Goal: Transaction & Acquisition: Subscribe to service/newsletter

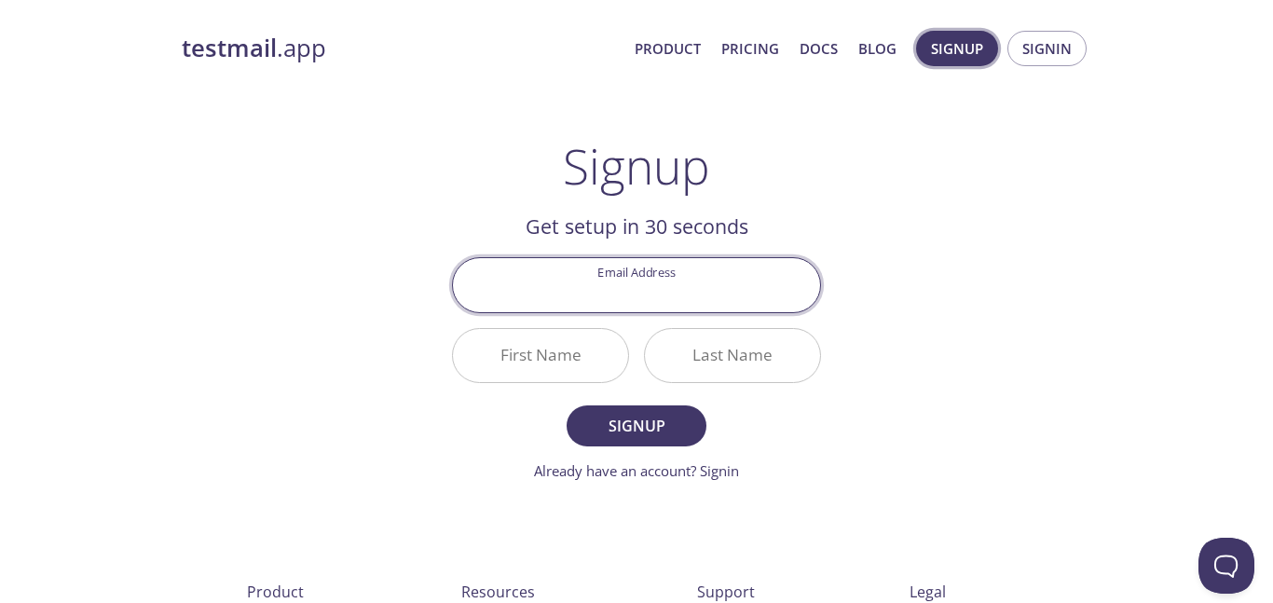
click at [970, 48] on span "Signup" at bounding box center [957, 48] width 52 height 24
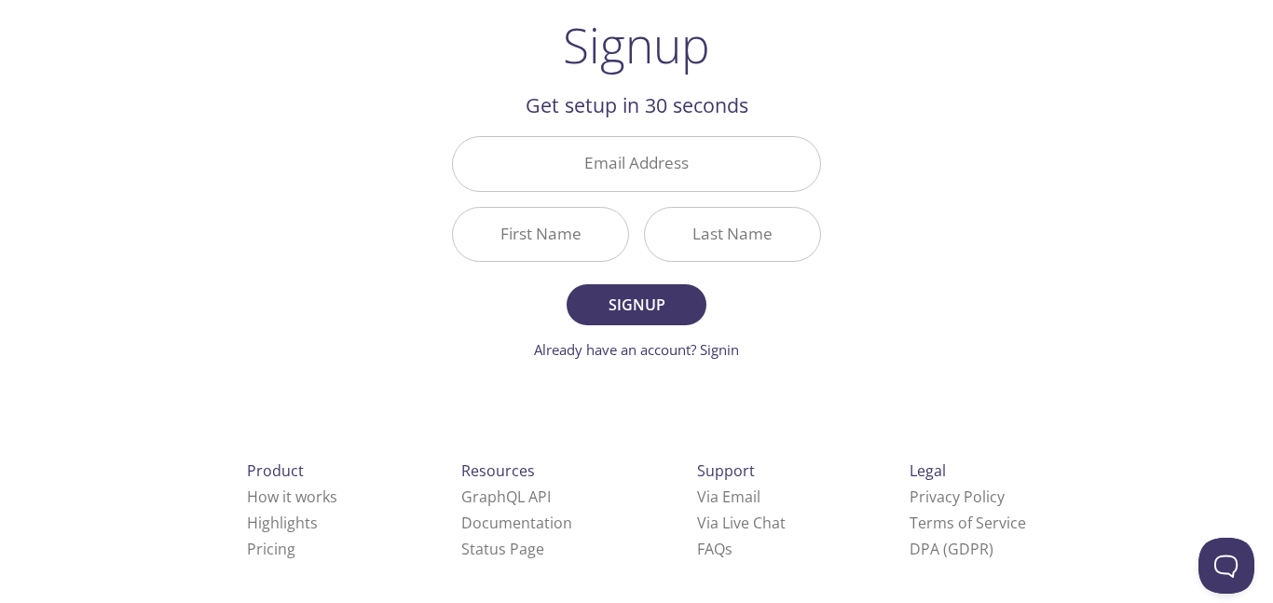
scroll to position [132, 0]
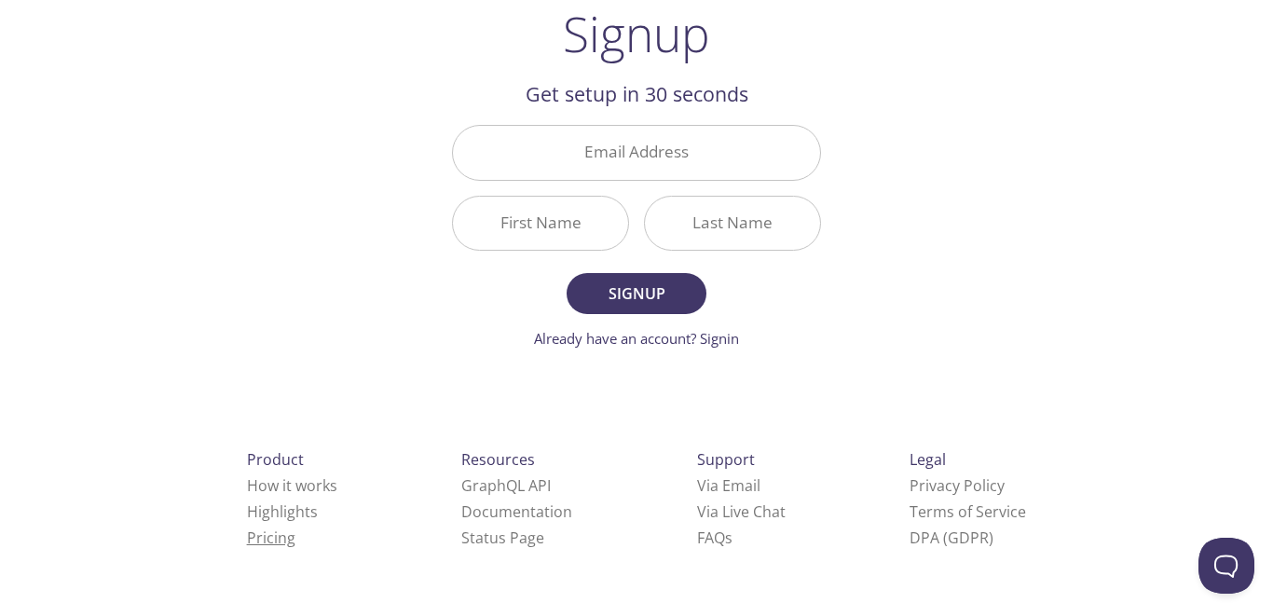
click at [247, 537] on link "Pricing" at bounding box center [271, 538] width 48 height 21
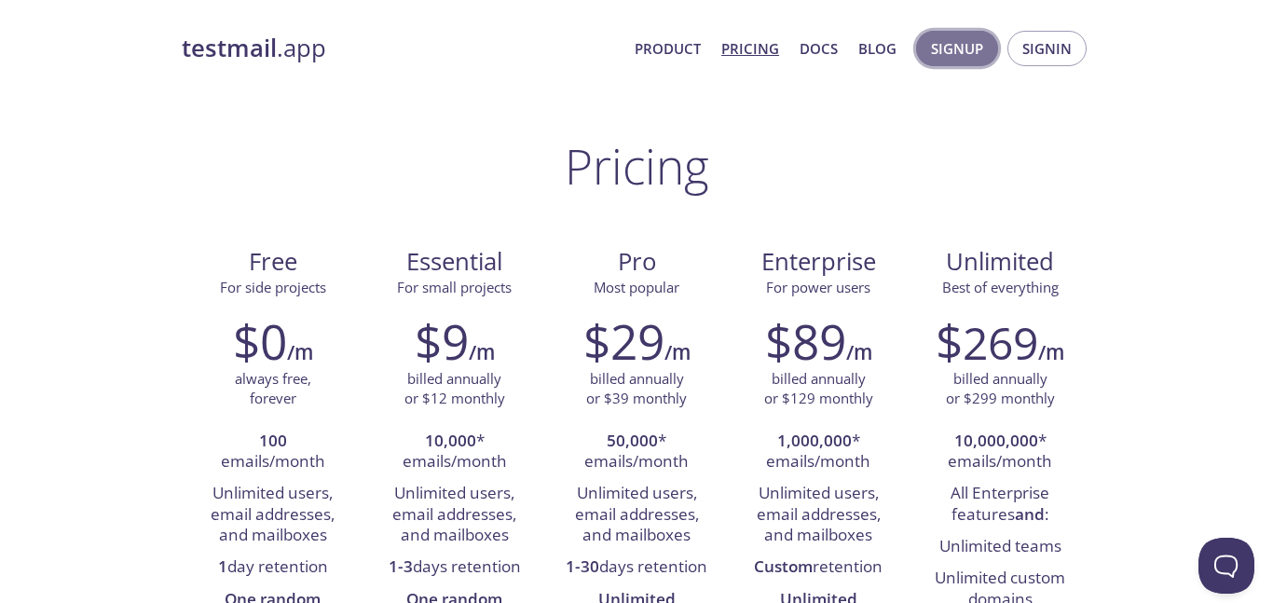
click at [949, 56] on span "Signup" at bounding box center [957, 48] width 52 height 24
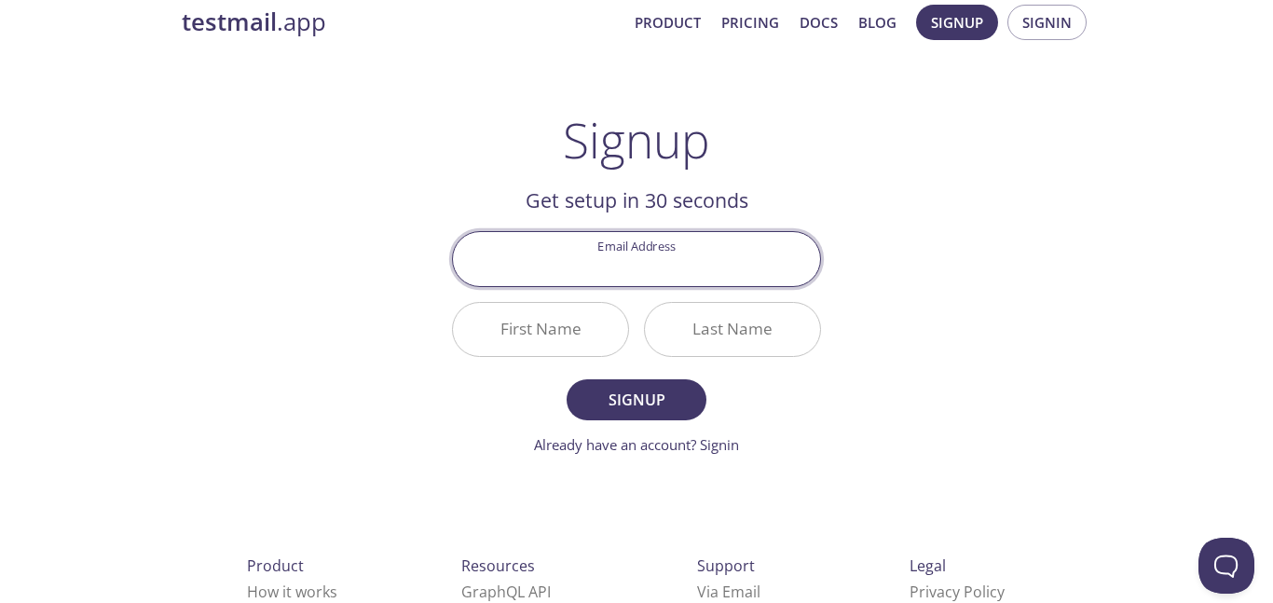
scroll to position [29, 0]
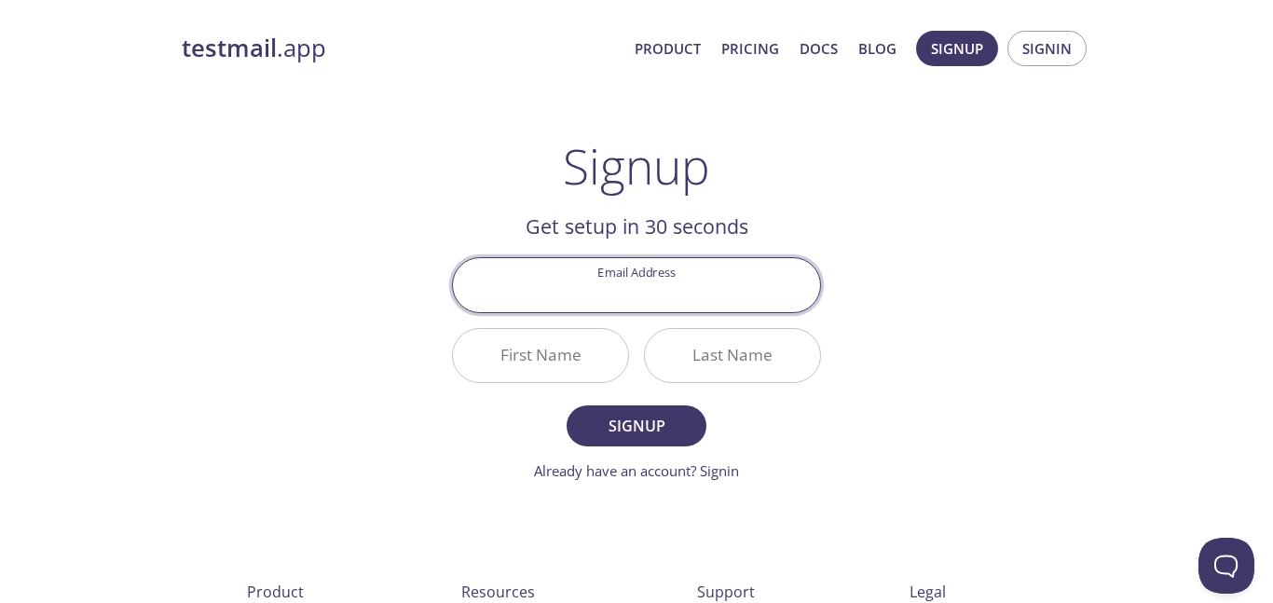
click at [629, 297] on input "Email Address" at bounding box center [636, 284] width 367 height 53
type input "[EMAIL_ADDRESS][DOMAIN_NAME]"
click at [527, 370] on input "First Name" at bounding box center [540, 355] width 175 height 53
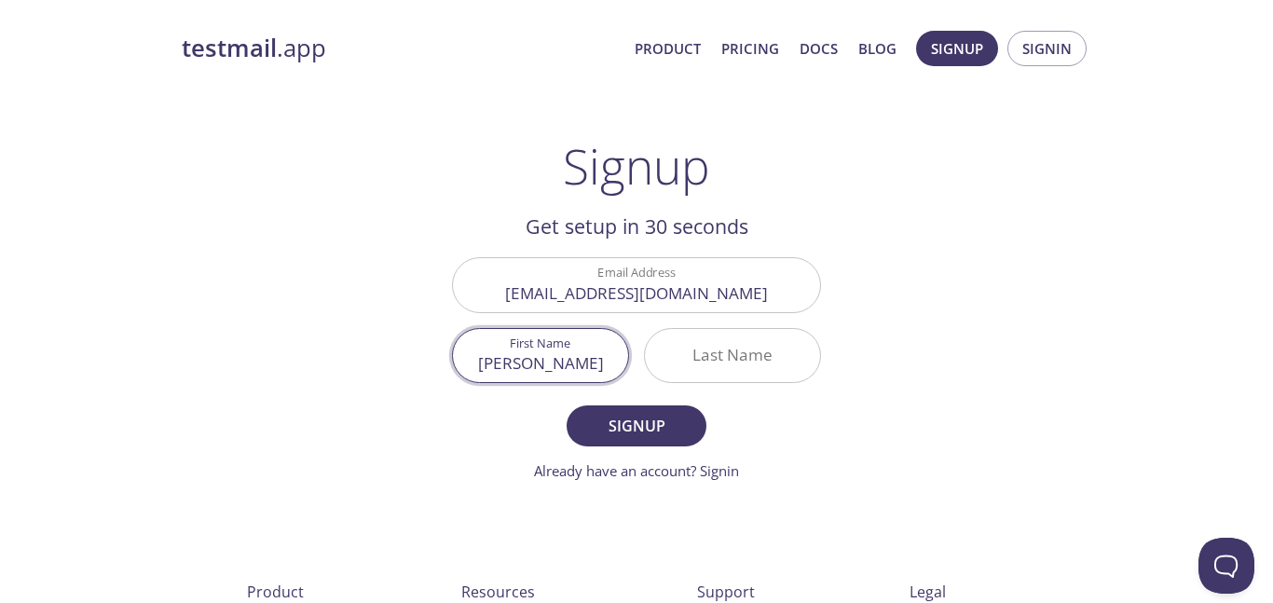
type input "[PERSON_NAME]"
click at [736, 348] on input "Last Name" at bounding box center [732, 355] width 175 height 53
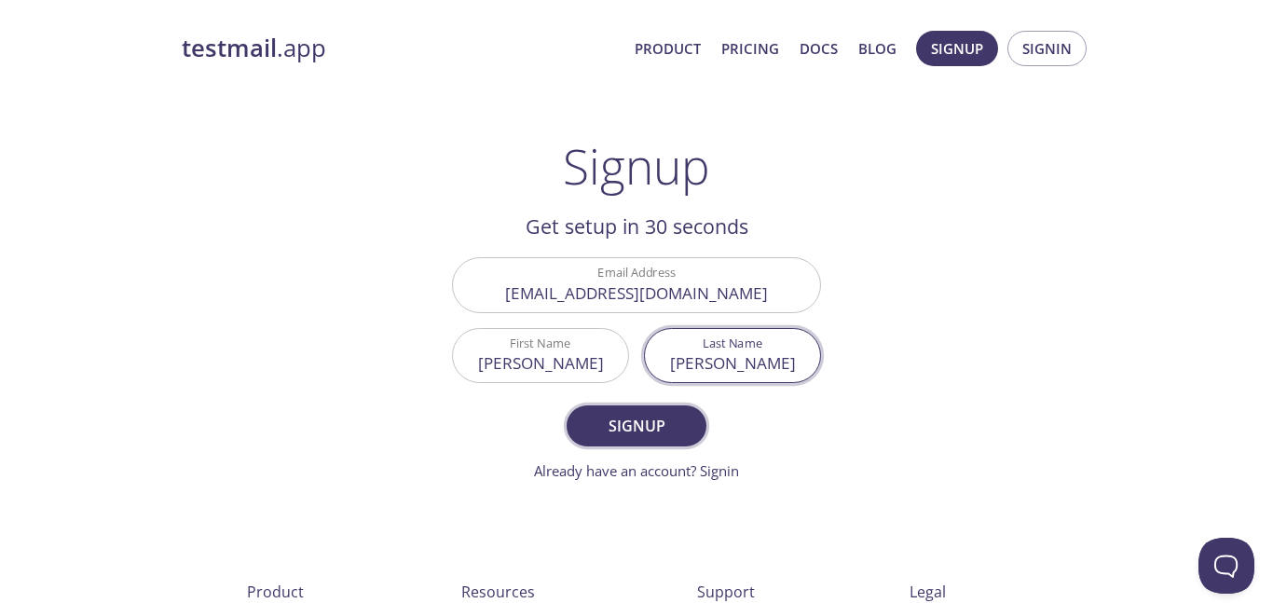
type input "[PERSON_NAME]"
click at [665, 424] on span "Signup" at bounding box center [636, 426] width 99 height 26
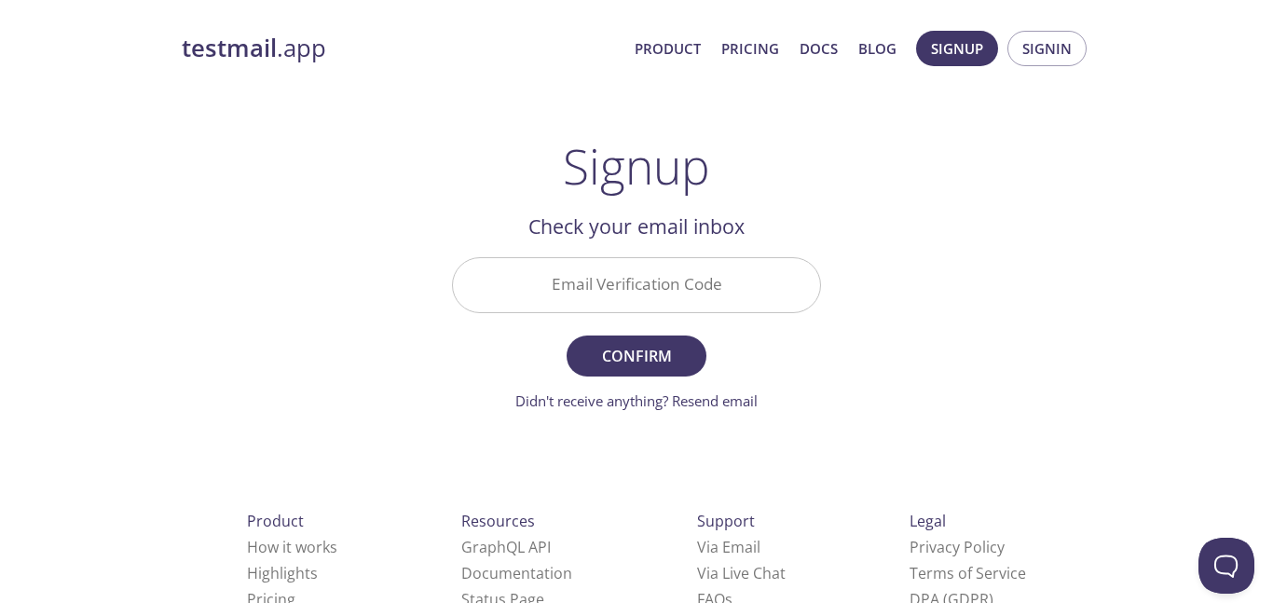
click at [602, 274] on input "Email Verification Code" at bounding box center [636, 284] width 367 height 53
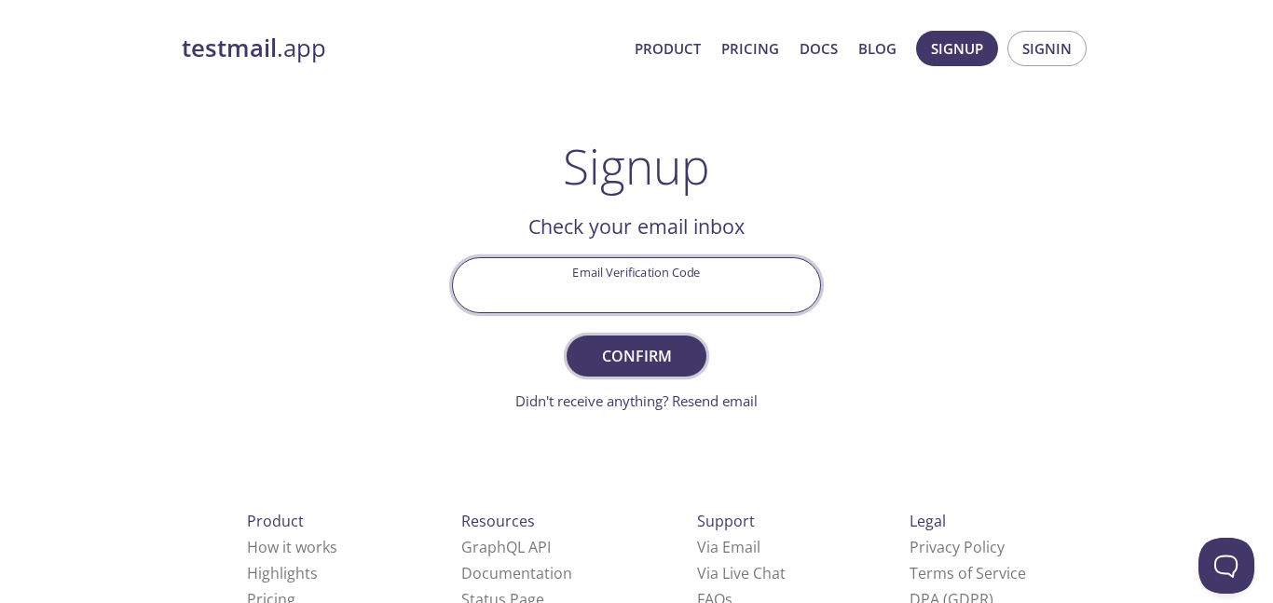
paste input "FE55T23"
type input "FE55T23"
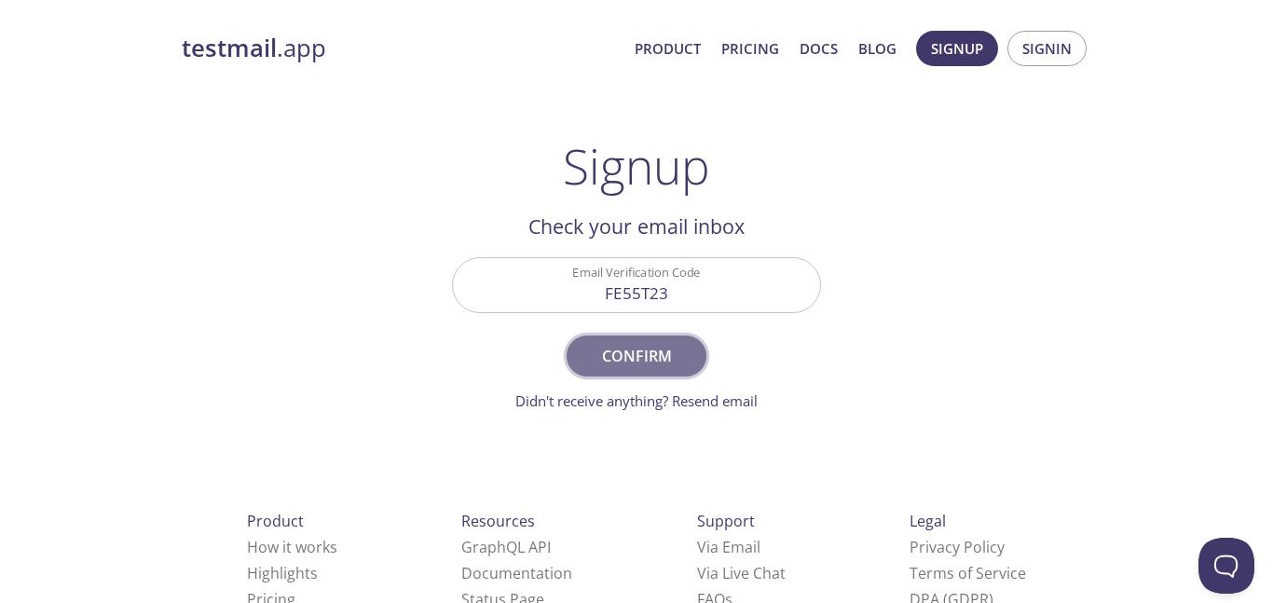
click at [664, 363] on span "Confirm" at bounding box center [636, 356] width 99 height 26
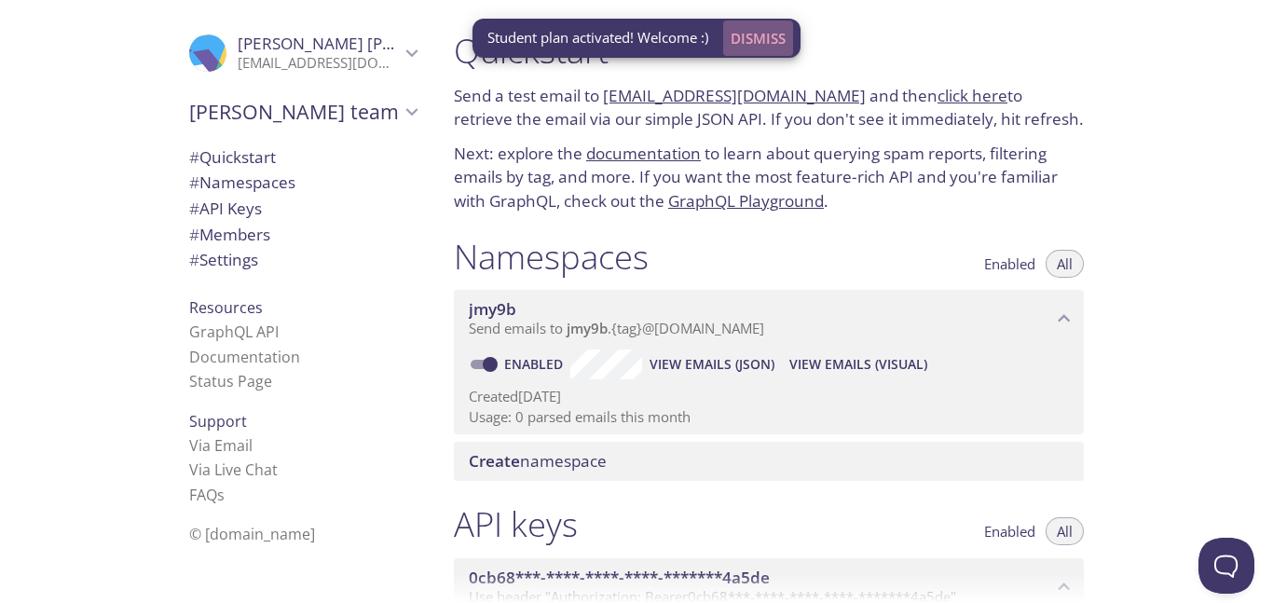
click at [752, 37] on span "Dismiss" at bounding box center [758, 38] width 55 height 24
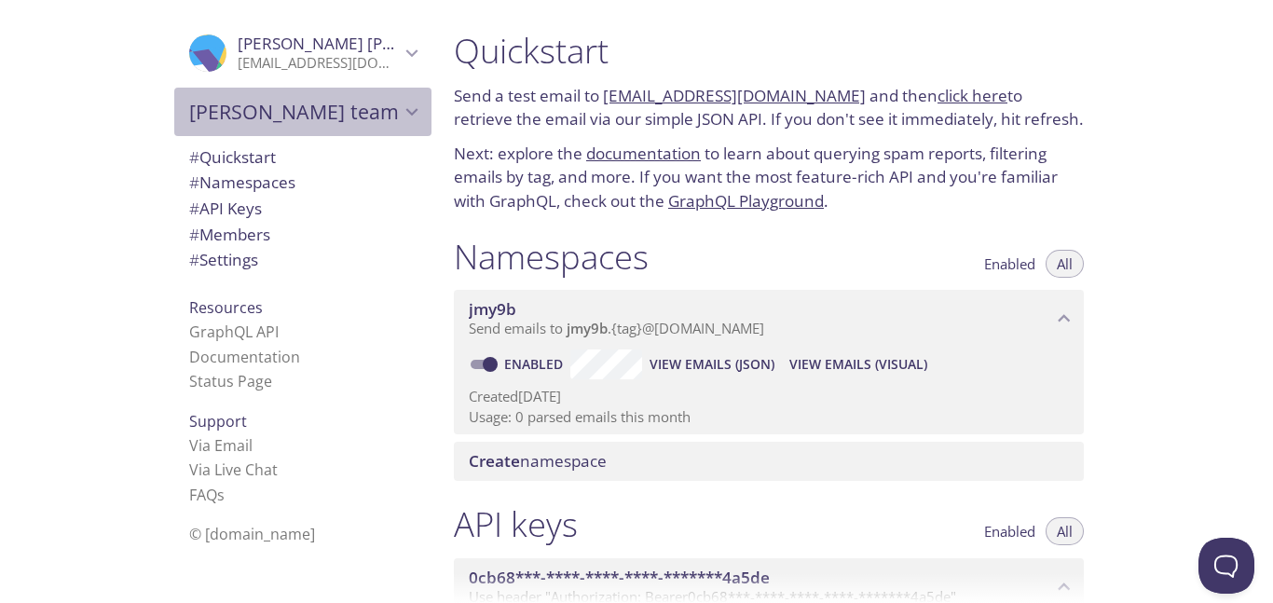
click at [236, 110] on span "[PERSON_NAME] team" at bounding box center [294, 112] width 211 height 26
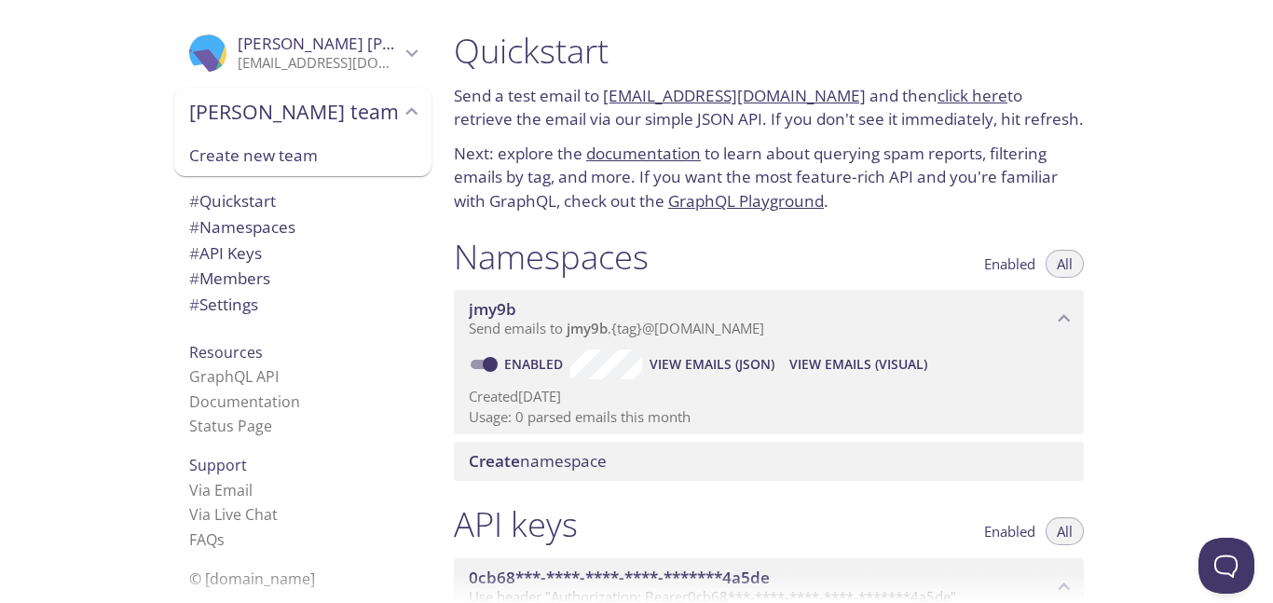
click at [236, 110] on span "[PERSON_NAME] team" at bounding box center [294, 112] width 211 height 26
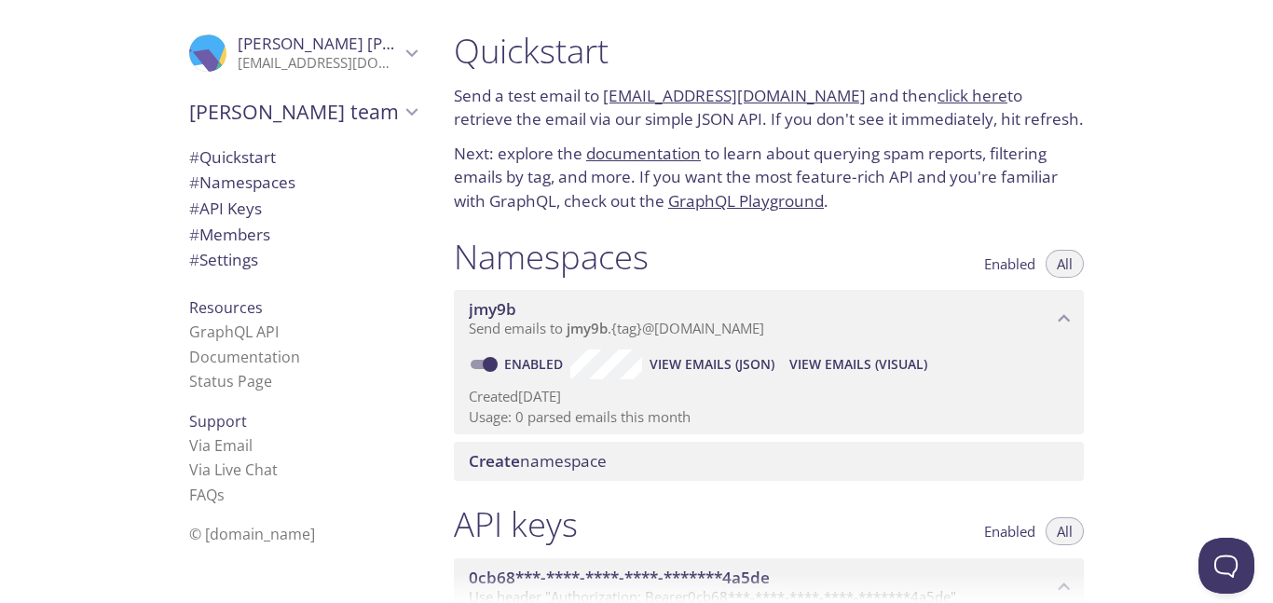
click at [974, 140] on div "Quickstart Send a test email to [EMAIL_ADDRESS][DOMAIN_NAME] and then click her…" at bounding box center [769, 122] width 660 height 206
click at [942, 92] on link "click here" at bounding box center [973, 95] width 70 height 21
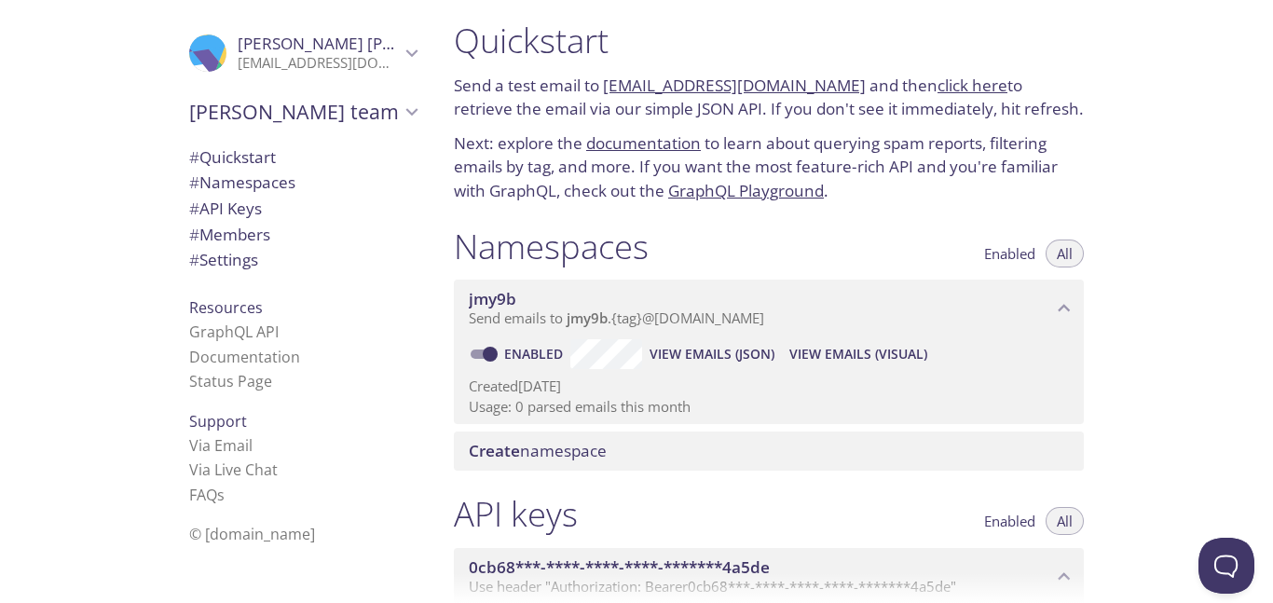
scroll to position [20, 0]
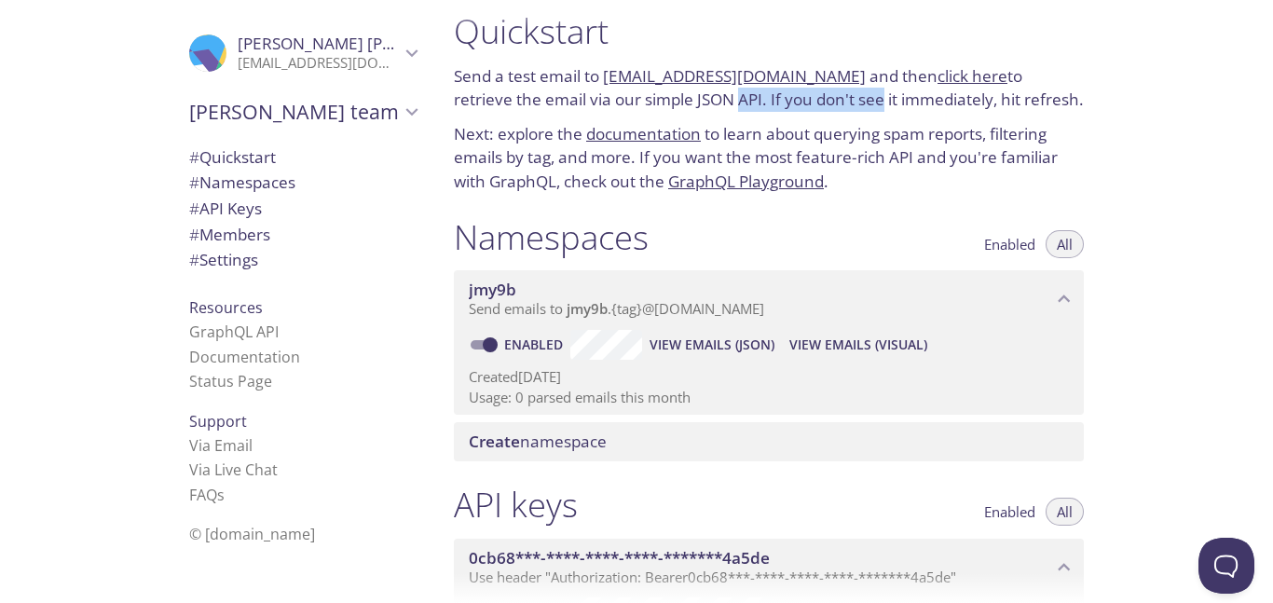
drag, startPoint x: 672, startPoint y: 100, endPoint x: 818, endPoint y: 103, distance: 146.4
click at [818, 103] on p "Send a test email to [EMAIL_ADDRESS][DOMAIN_NAME] and then click here to retrie…" at bounding box center [769, 88] width 630 height 48
click at [873, 140] on p "Next: explore the documentation to learn about querying spam reports, filtering…" at bounding box center [769, 158] width 630 height 72
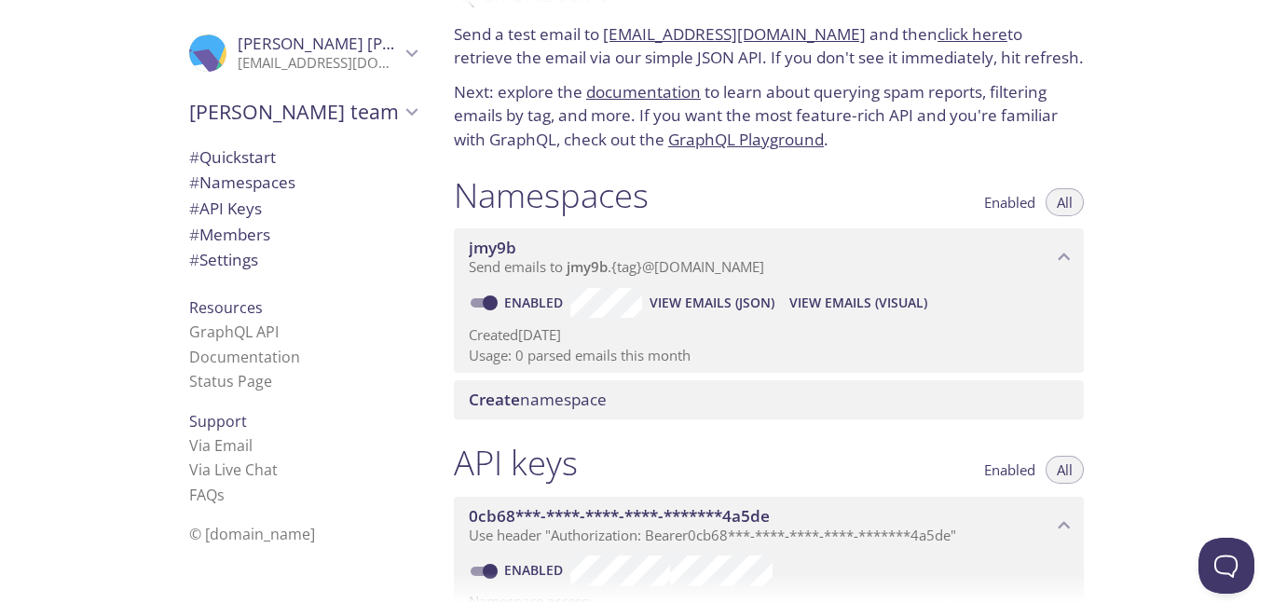
scroll to position [67, 0]
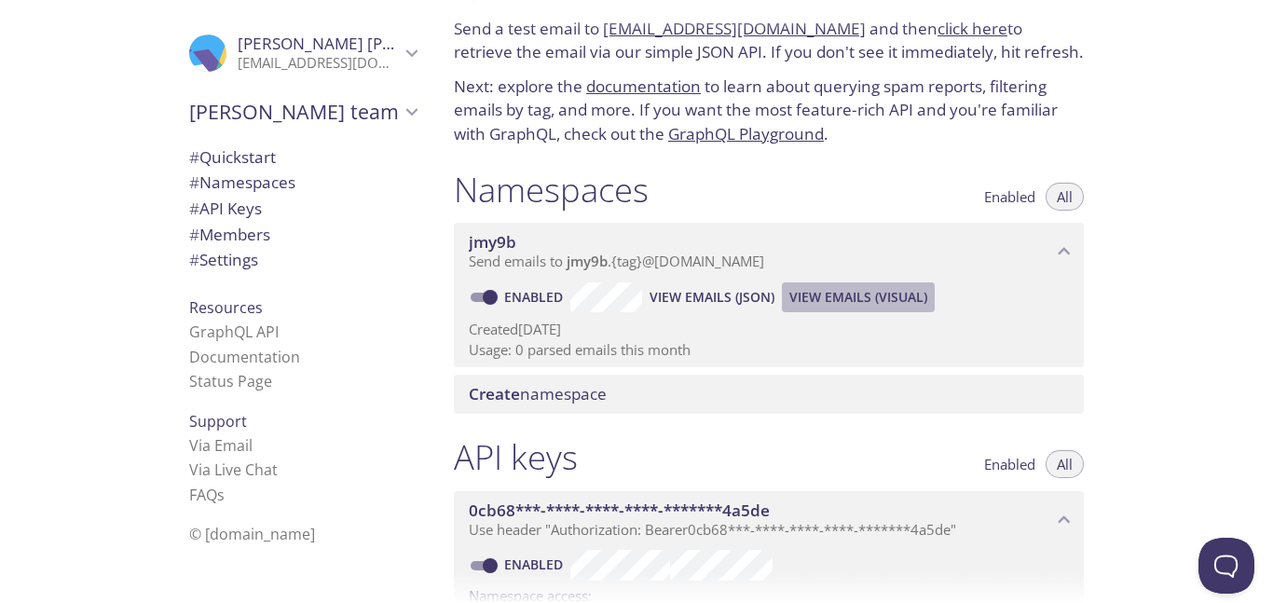
click at [836, 294] on span "View Emails (Visual)" at bounding box center [858, 297] width 138 height 22
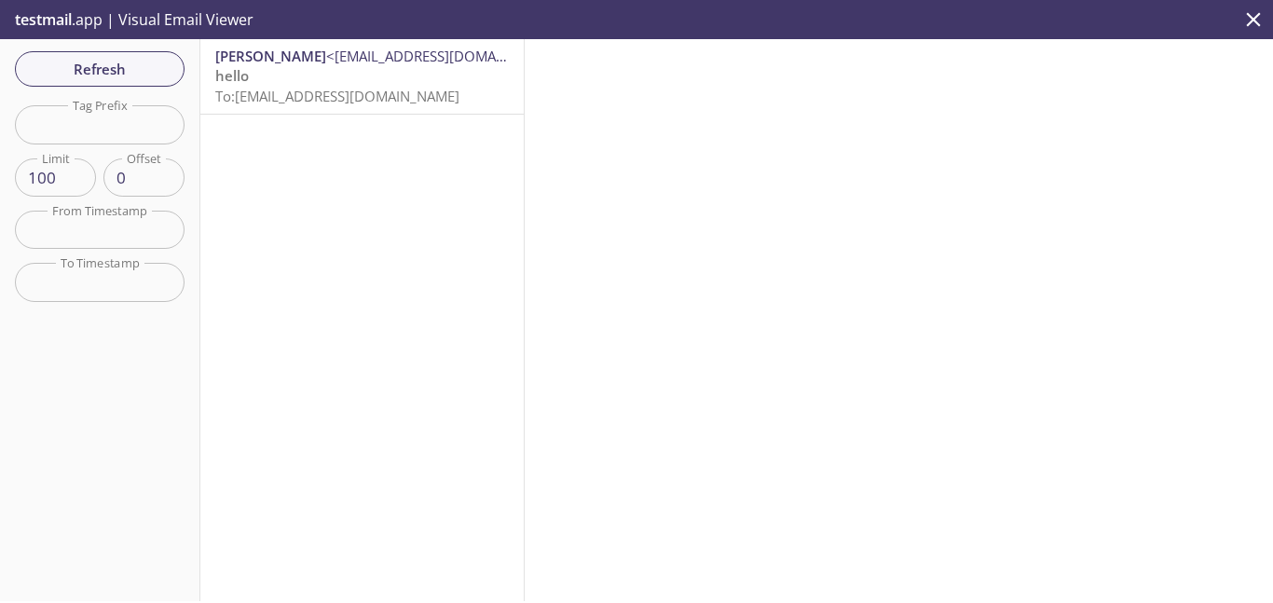
click at [389, 73] on p "hello To: [EMAIL_ADDRESS][DOMAIN_NAME]" at bounding box center [362, 86] width 294 height 40
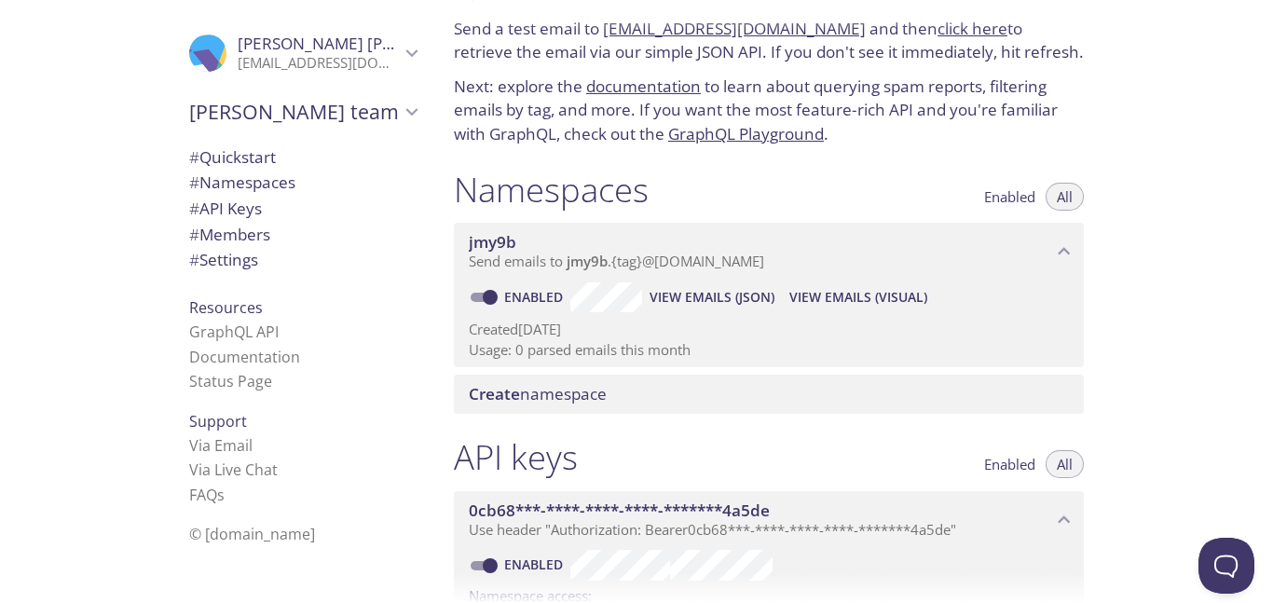
click at [502, 392] on span "Create" at bounding box center [494, 393] width 51 height 21
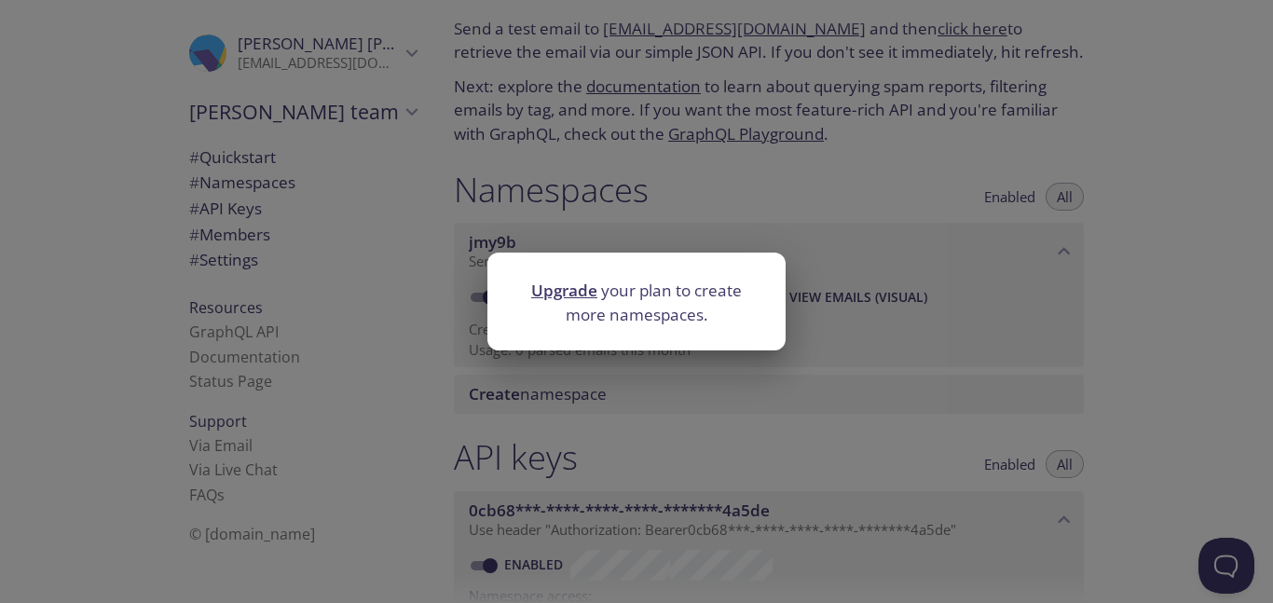
click at [1132, 366] on div "Upgrade your plan to create more namespaces." at bounding box center [636, 301] width 1273 height 603
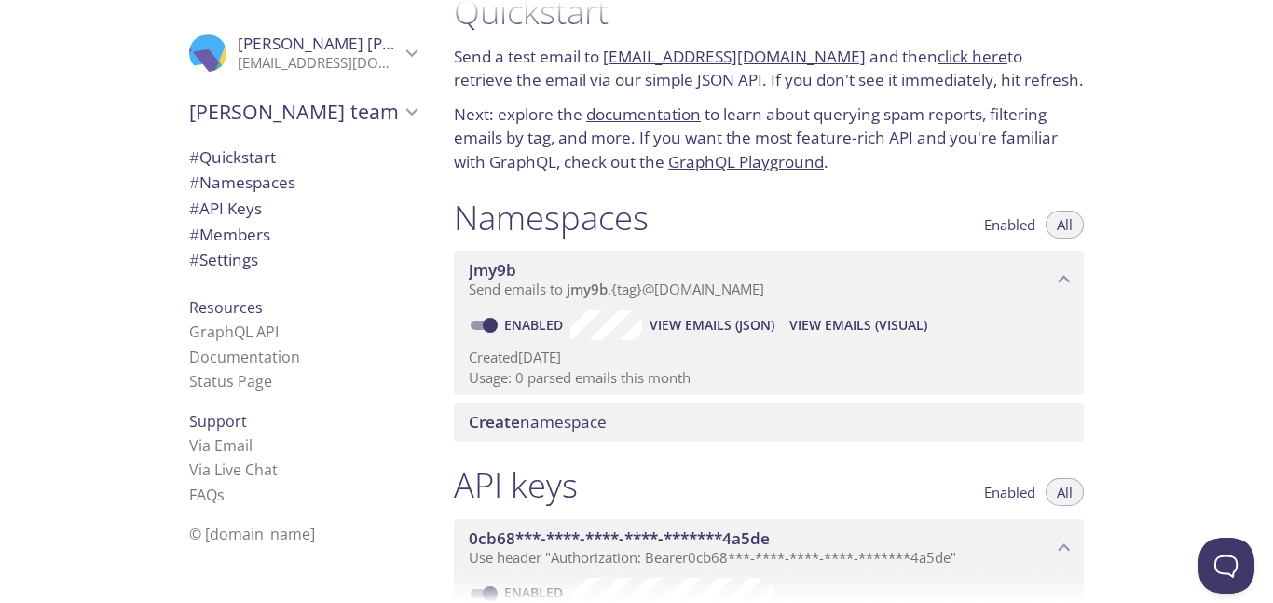
scroll to position [42, 0]
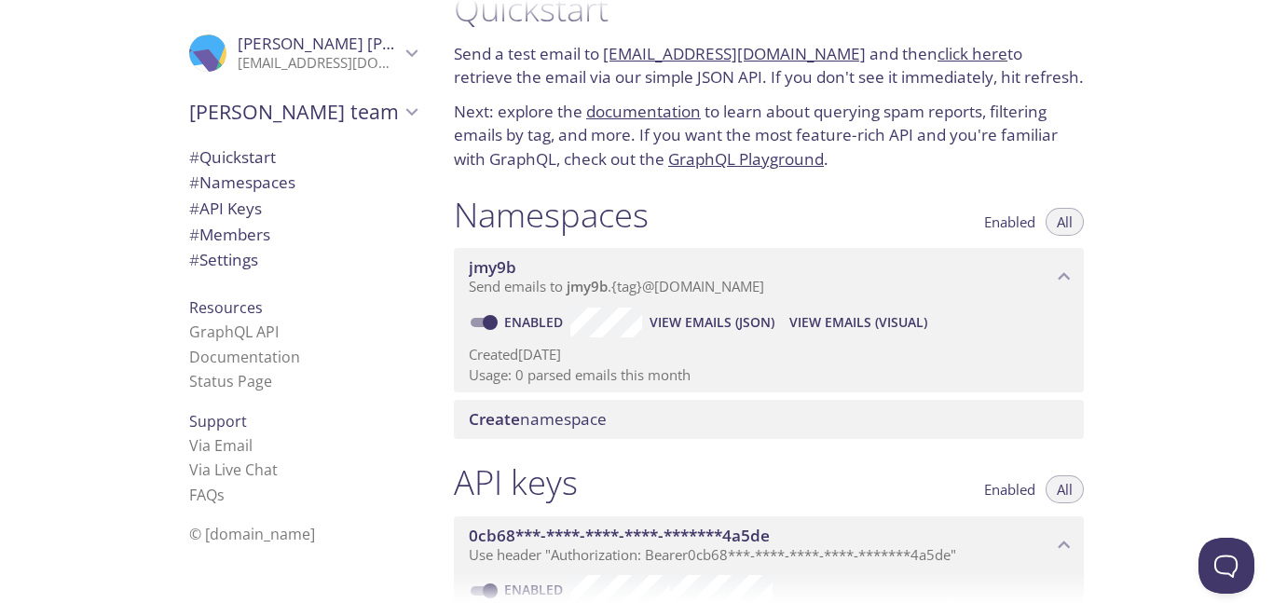
click at [487, 418] on span "Create" at bounding box center [494, 418] width 51 height 21
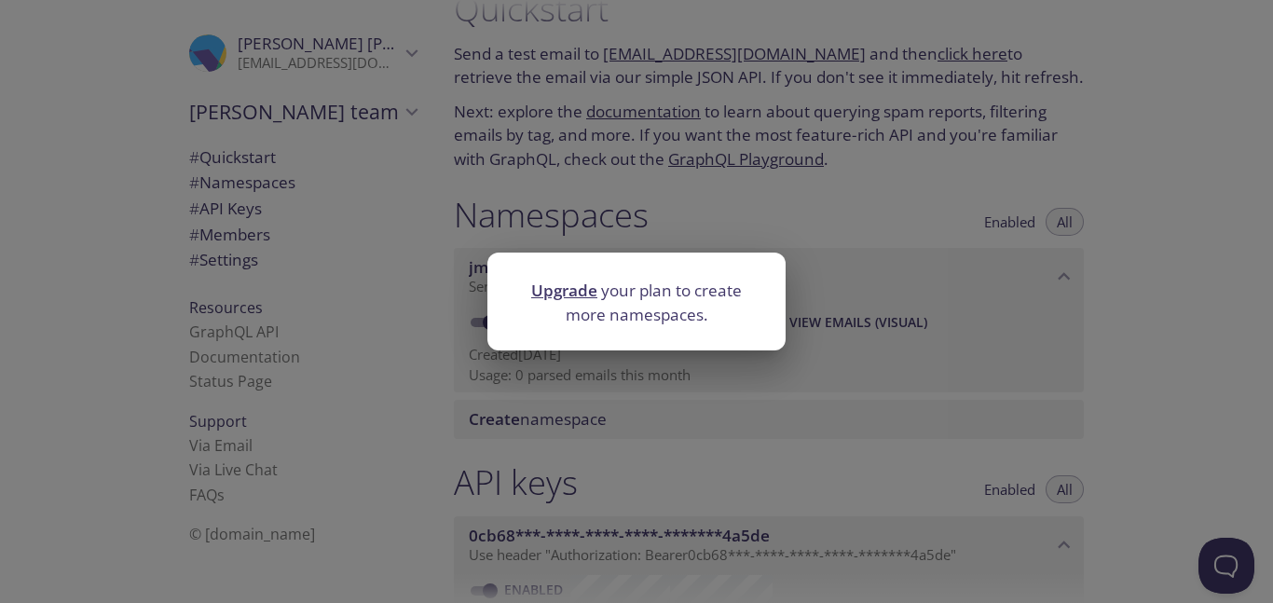
click at [583, 291] on link "Upgrade" at bounding box center [564, 290] width 66 height 21
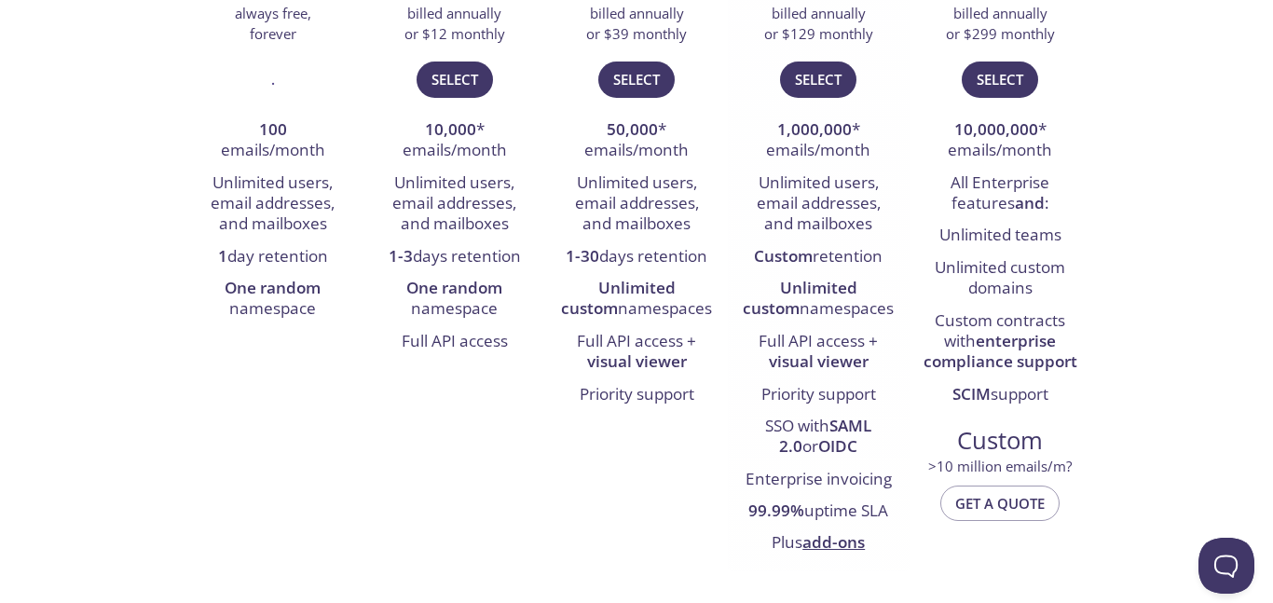
scroll to position [462, 0]
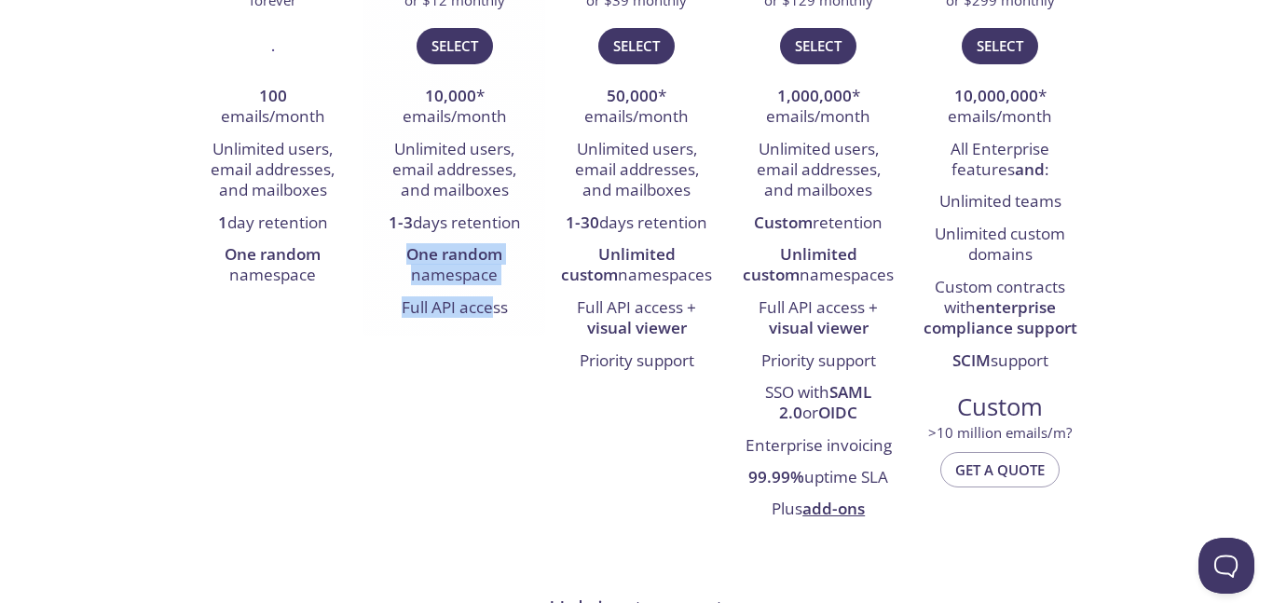
drag, startPoint x: 398, startPoint y: 247, endPoint x: 498, endPoint y: 294, distance: 110.1
click at [497, 294] on ul "10,000 * emails/month Unlimited users, email addresses, and mailboxes 1-3 days …" at bounding box center [454, 202] width 154 height 243
click at [500, 294] on li "Full API access" at bounding box center [454, 309] width 154 height 32
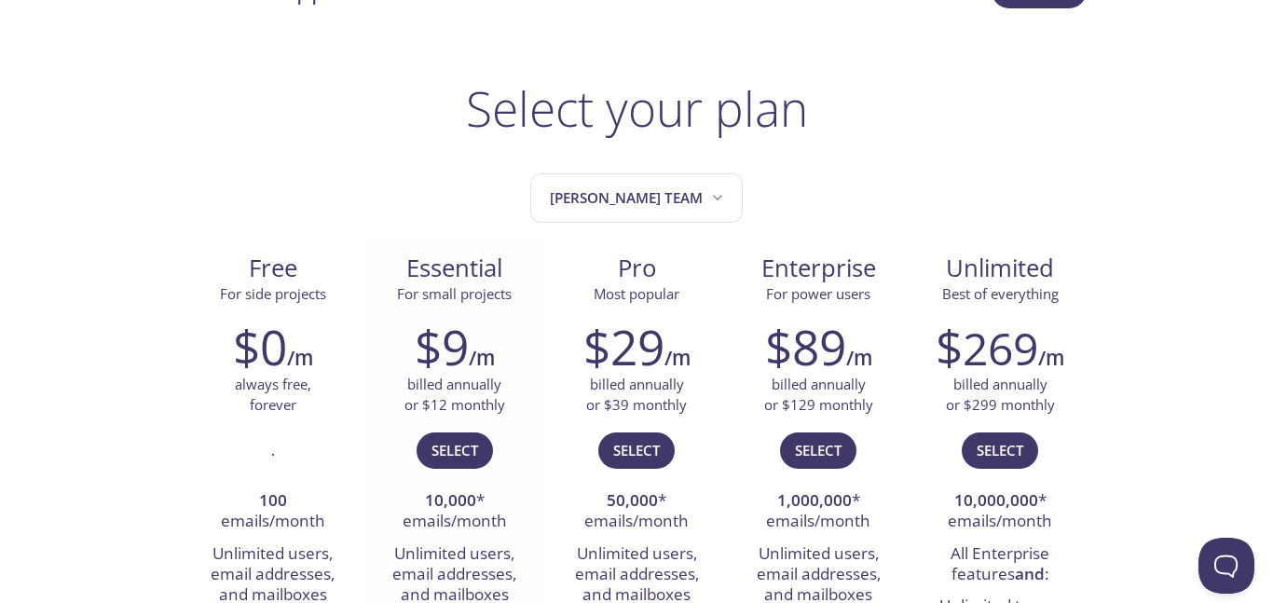
scroll to position [286, 0]
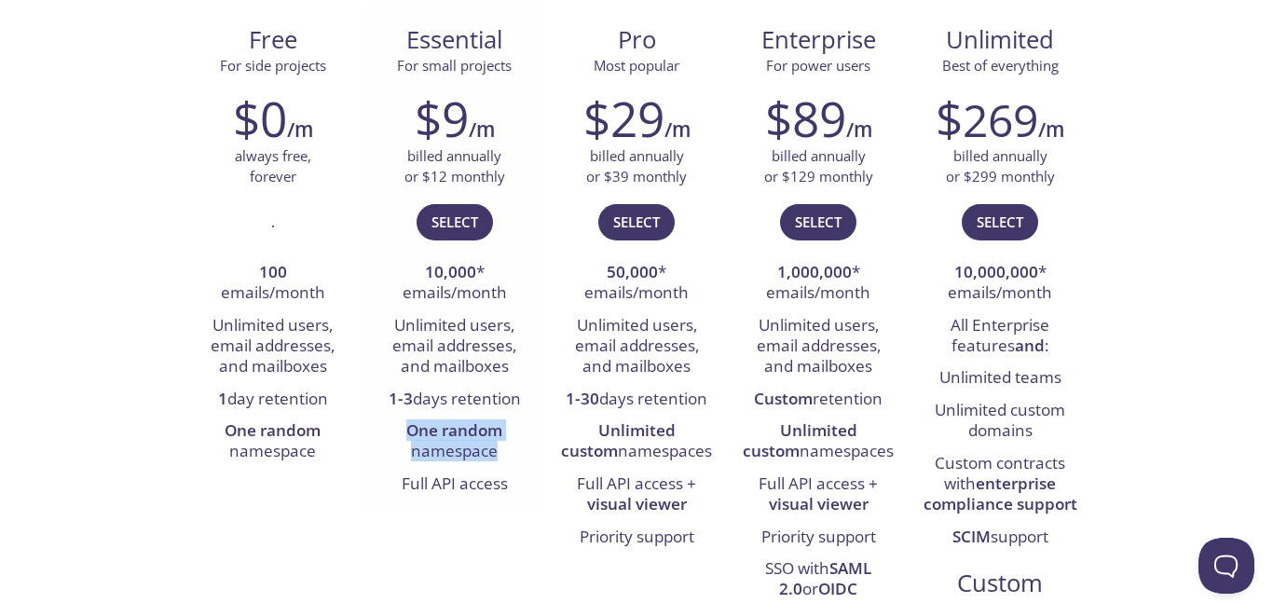
drag, startPoint x: 447, startPoint y: 428, endPoint x: 496, endPoint y: 448, distance: 52.6
click at [496, 448] on li "One random namespace" at bounding box center [454, 442] width 154 height 53
click at [497, 472] on li "Full API access" at bounding box center [454, 485] width 154 height 32
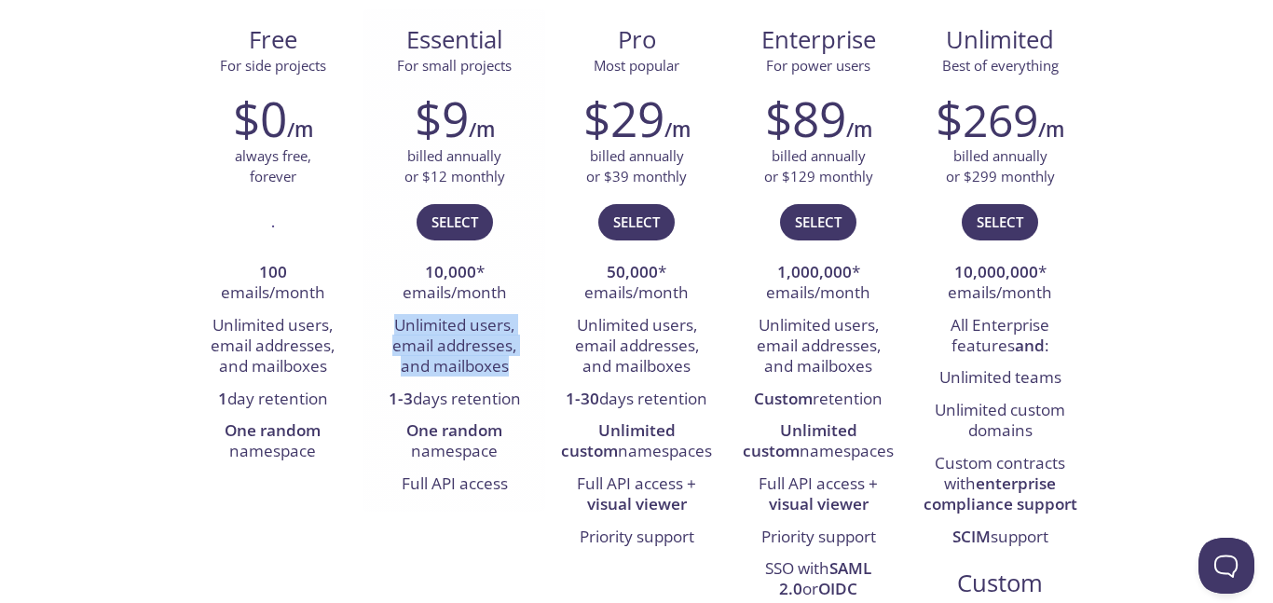
drag, startPoint x: 388, startPoint y: 315, endPoint x: 510, endPoint y: 375, distance: 135.9
click at [510, 375] on li "Unlimited users, email addresses, and mailboxes" at bounding box center [454, 347] width 154 height 74
click at [512, 367] on li "Unlimited users, email addresses, and mailboxes" at bounding box center [454, 347] width 154 height 74
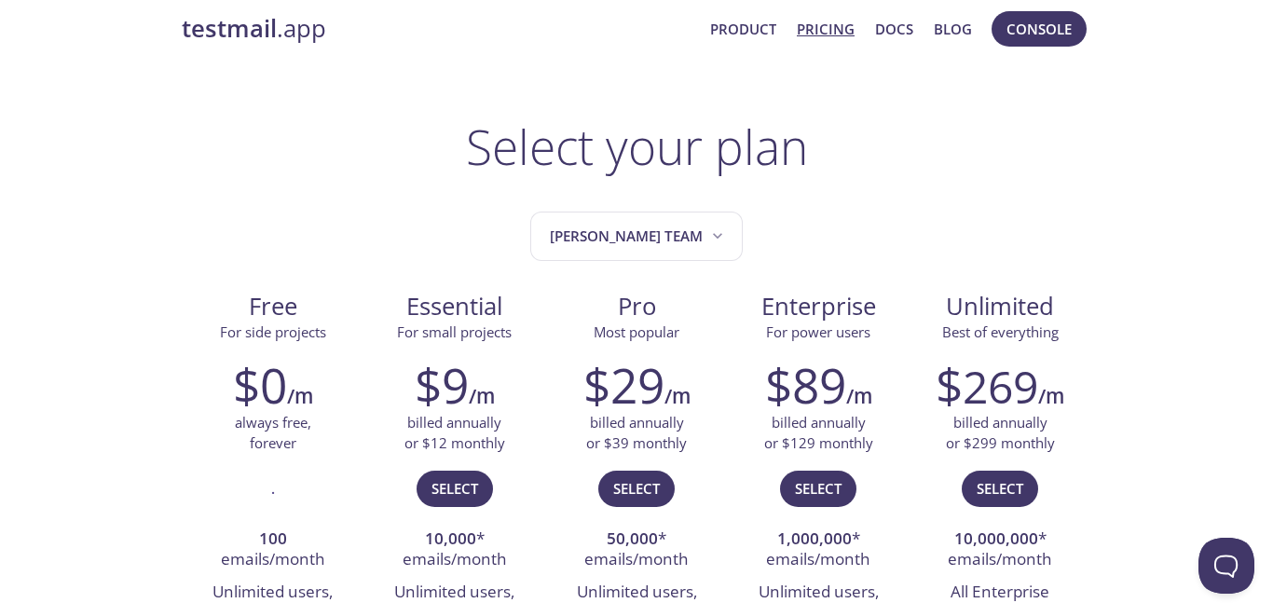
scroll to position [0, 0]
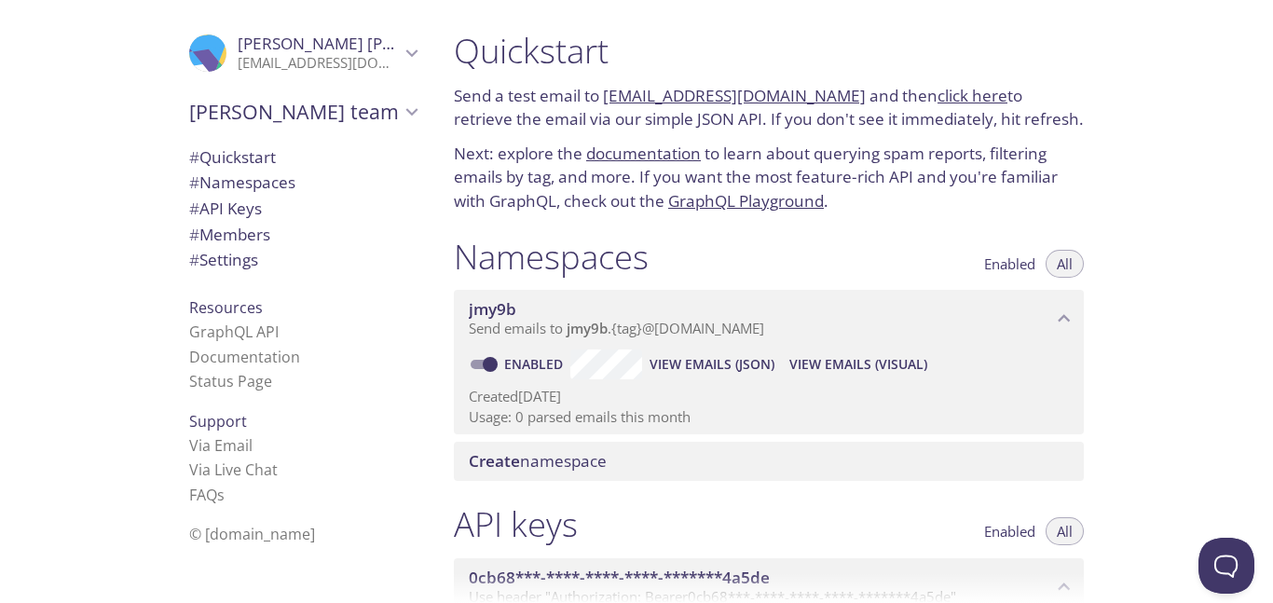
click at [841, 370] on span "View Emails (Visual)" at bounding box center [858, 364] width 138 height 22
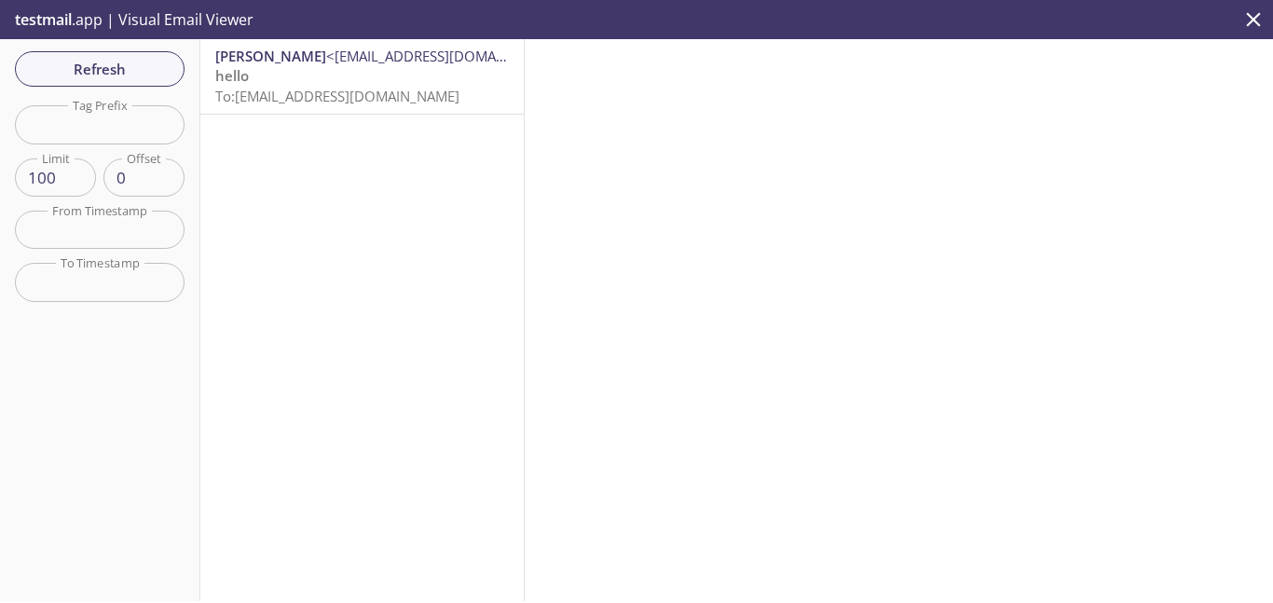
drag, startPoint x: 229, startPoint y: 103, endPoint x: 465, endPoint y: 120, distance: 236.5
click at [465, 120] on div "[PERSON_NAME] <[EMAIL_ADDRESS][DOMAIN_NAME]> hello To: [EMAIL_ADDRESS][DOMAIN_N…" at bounding box center [362, 320] width 324 height 562
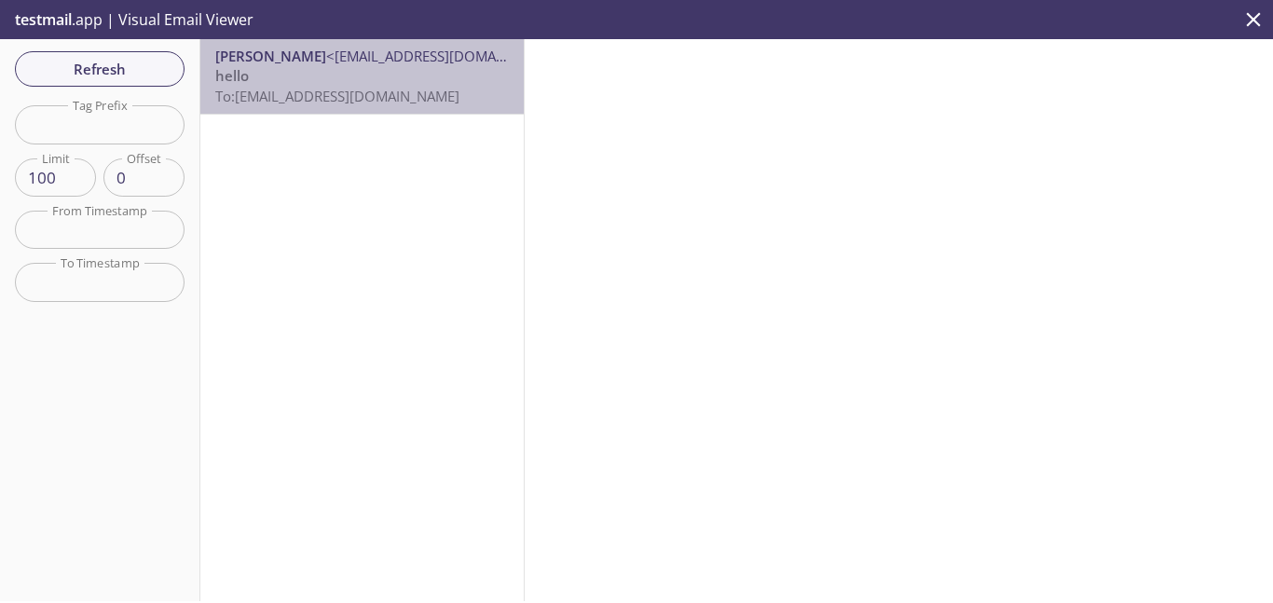
click at [450, 98] on p "hello To: [EMAIL_ADDRESS][DOMAIN_NAME]" at bounding box center [362, 86] width 294 height 40
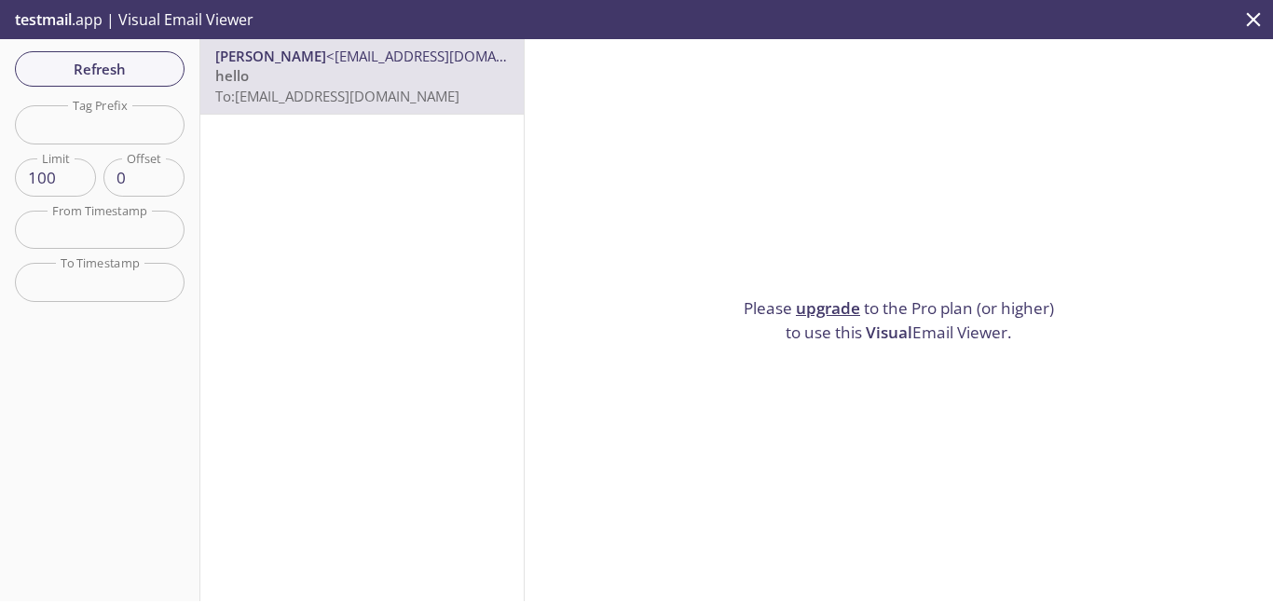
click at [360, 87] on span "To: [EMAIL_ADDRESS][DOMAIN_NAME]" at bounding box center [337, 96] width 244 height 19
click at [451, 306] on div "[PERSON_NAME] <[EMAIL_ADDRESS][DOMAIN_NAME]> hello To: [EMAIL_ADDRESS][DOMAIN_N…" at bounding box center [362, 320] width 324 height 562
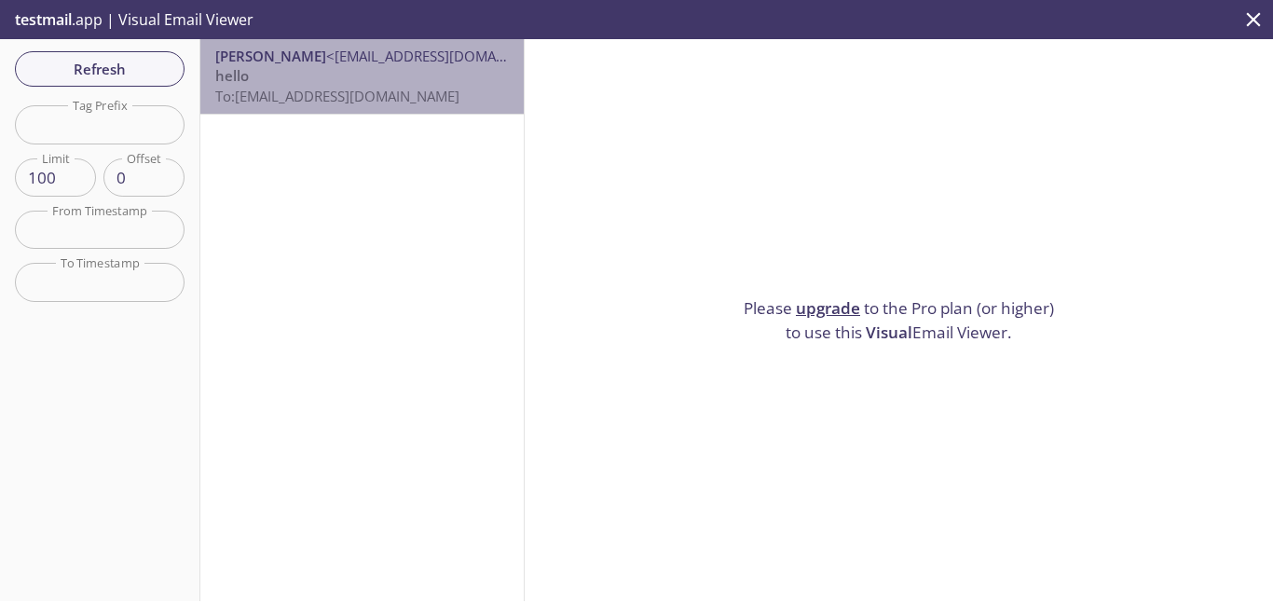
click at [299, 81] on p "hello To: [EMAIL_ADDRESS][DOMAIN_NAME]" at bounding box center [362, 86] width 294 height 40
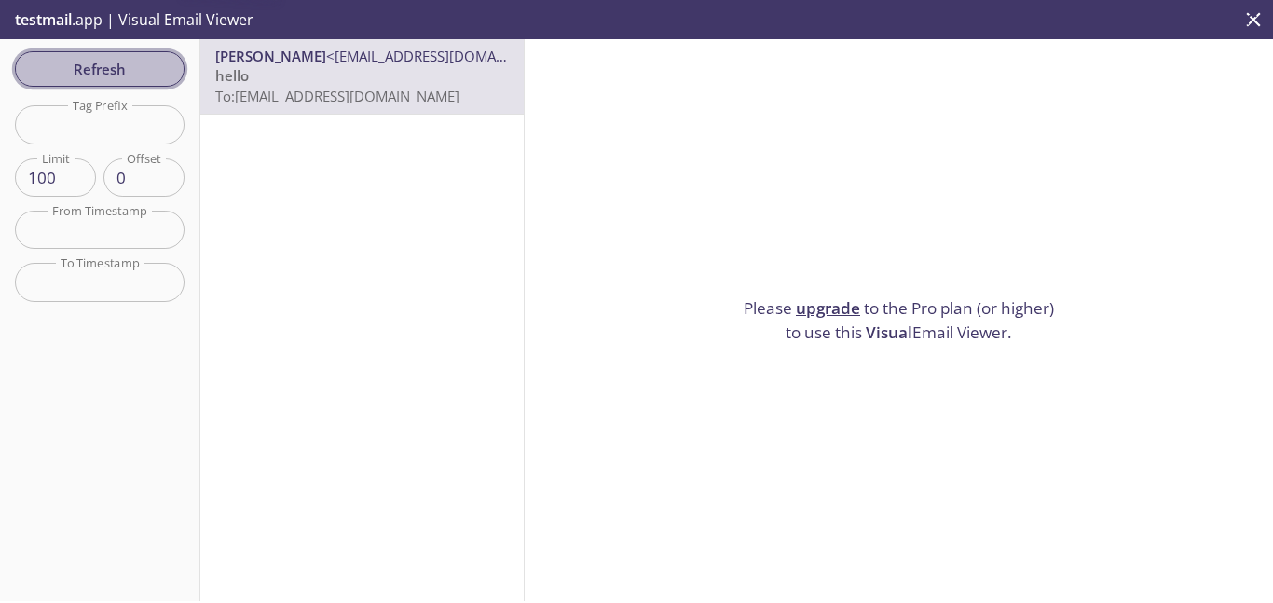
click at [143, 69] on span "Refresh" at bounding box center [100, 69] width 140 height 24
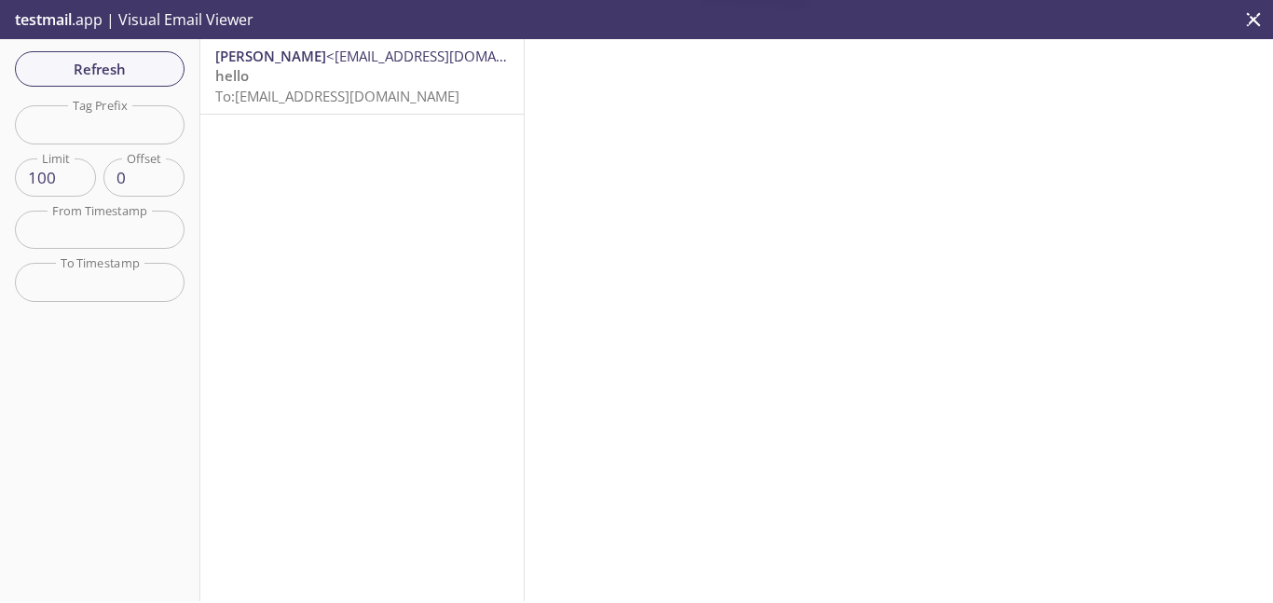
click at [403, 91] on span "To: [EMAIL_ADDRESS][DOMAIN_NAME]" at bounding box center [337, 96] width 244 height 19
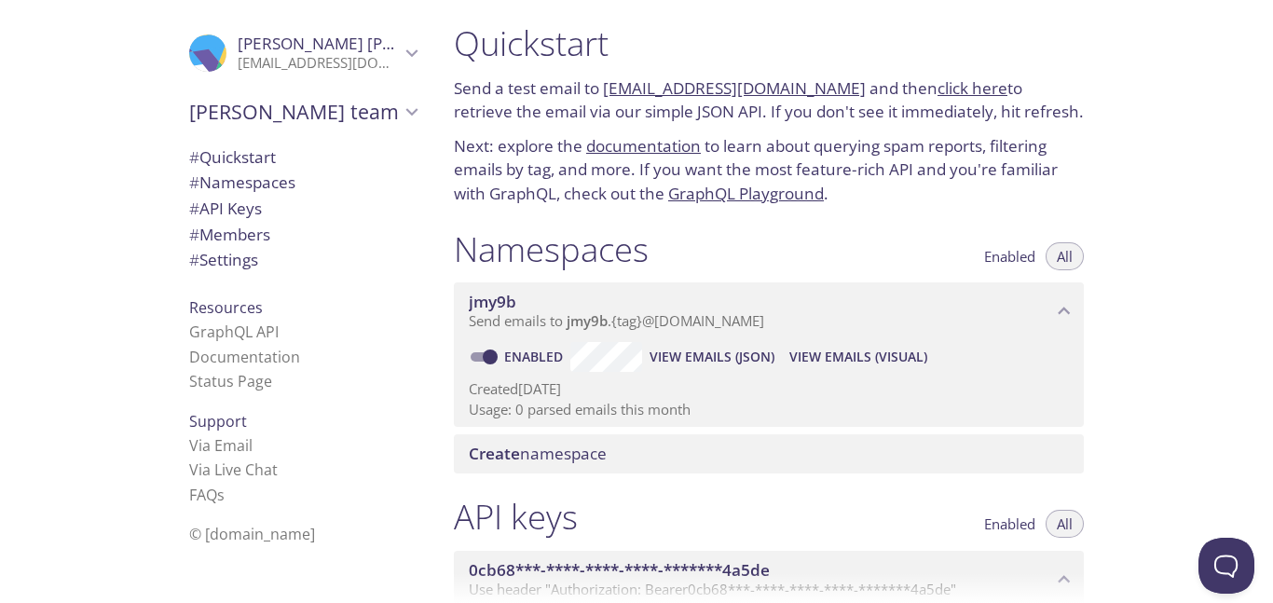
scroll to position [9, 0]
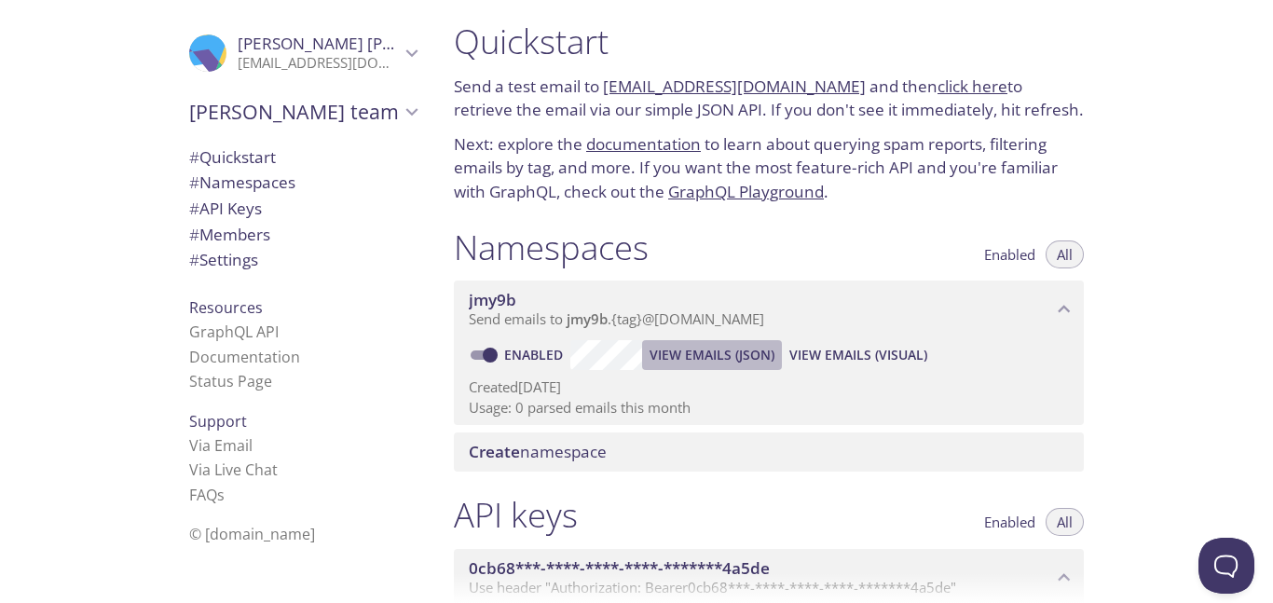
click at [752, 359] on span "View Emails (JSON)" at bounding box center [712, 355] width 125 height 22
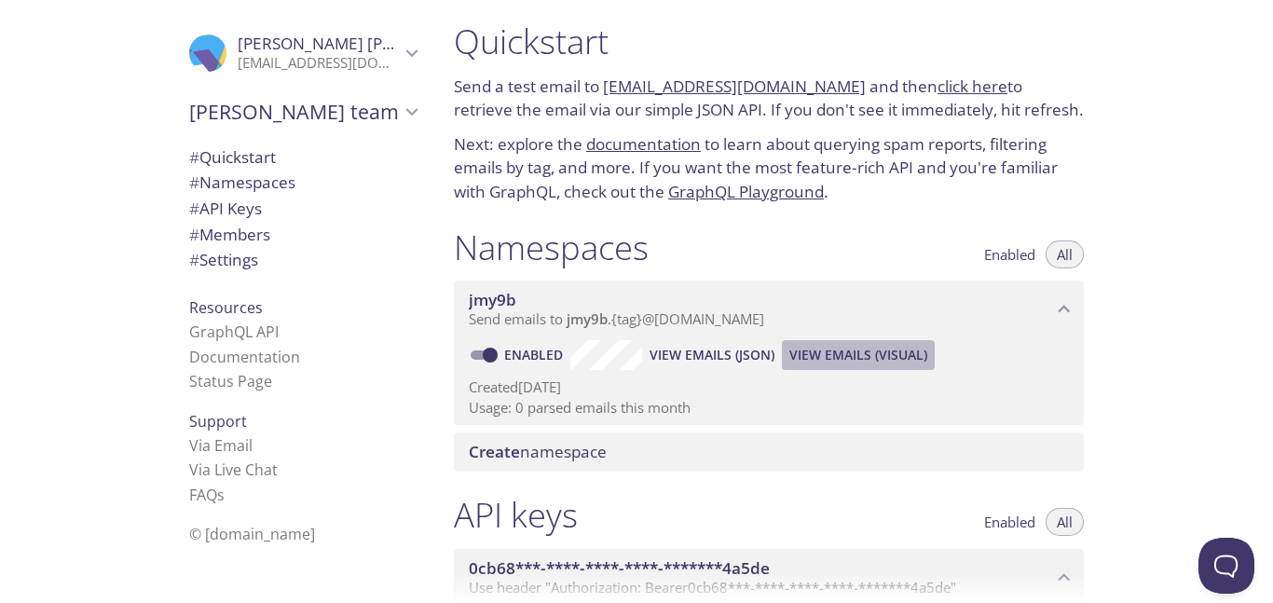
click at [865, 350] on span "View Emails (Visual)" at bounding box center [858, 355] width 138 height 22
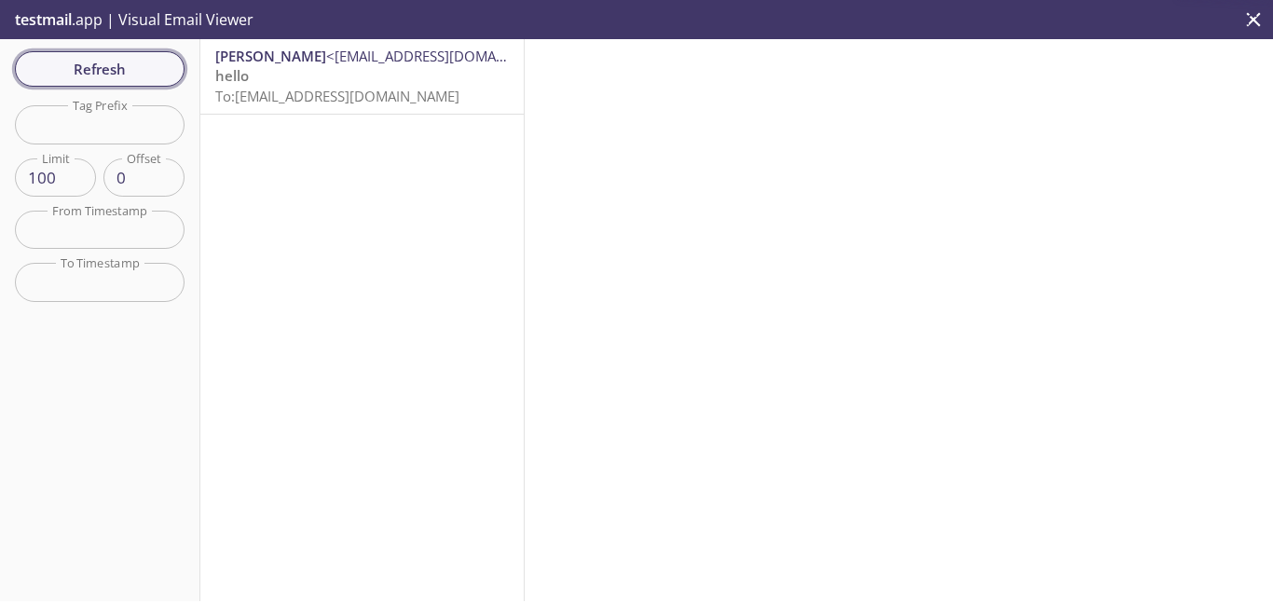
click at [128, 71] on span "Refresh" at bounding box center [100, 69] width 140 height 24
click at [136, 61] on span "Refresh" at bounding box center [100, 69] width 140 height 24
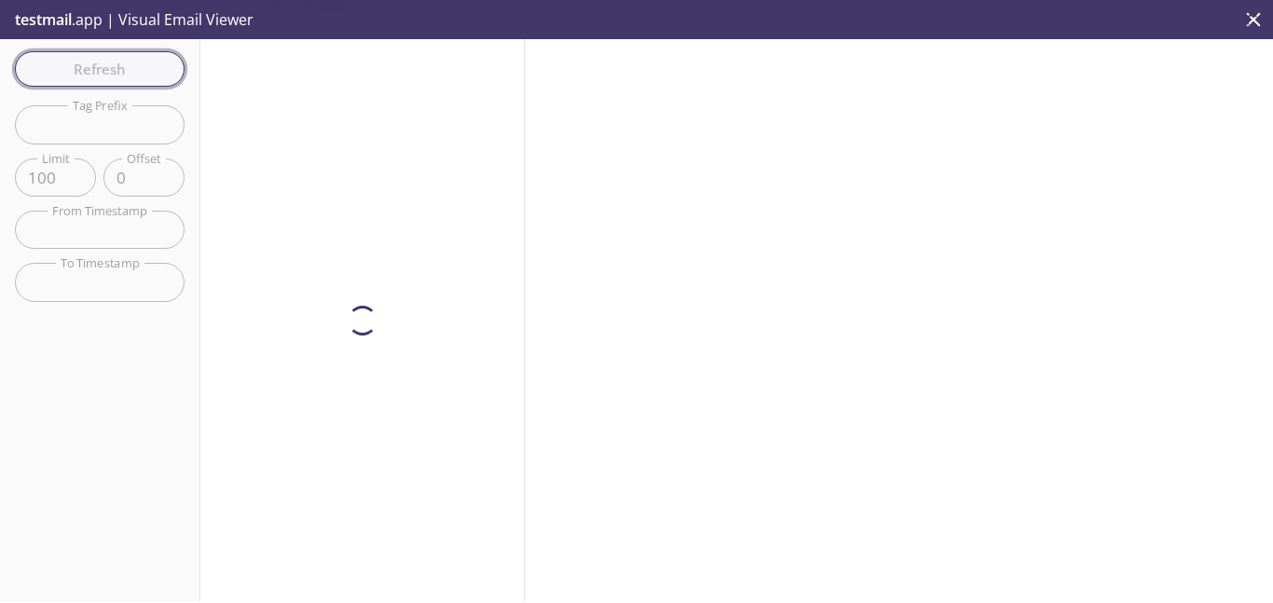
click at [136, 61] on span "Refresh" at bounding box center [100, 69] width 140 height 24
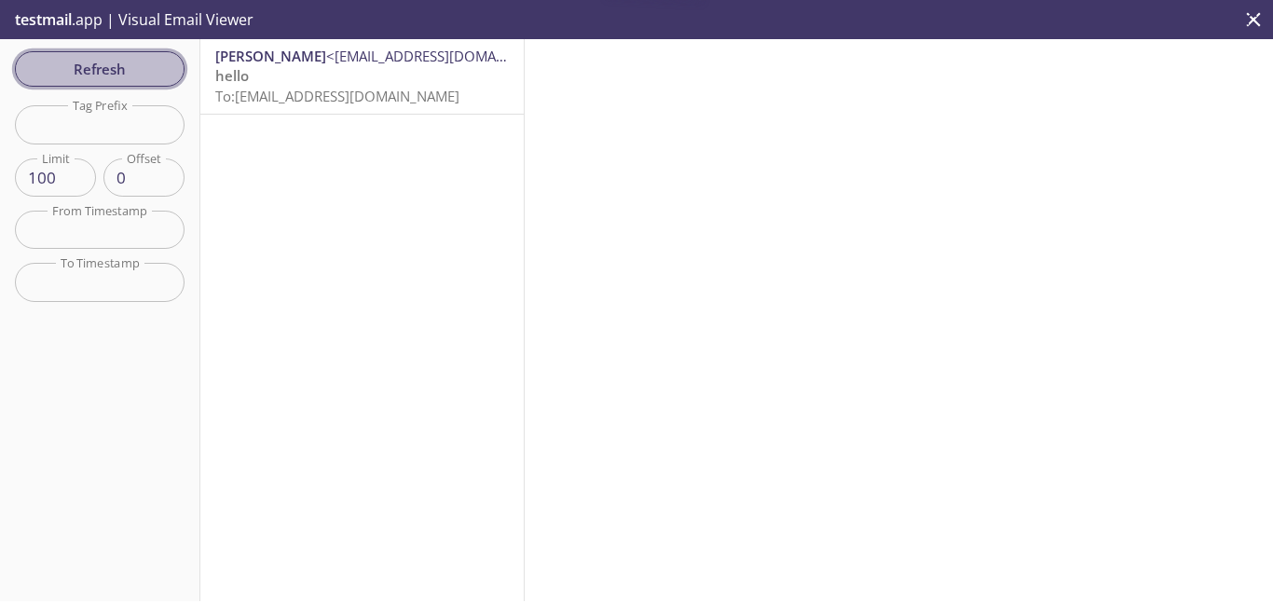
click at [140, 62] on span "Refresh" at bounding box center [100, 69] width 140 height 24
click at [142, 62] on span "Refresh" at bounding box center [100, 69] width 140 height 24
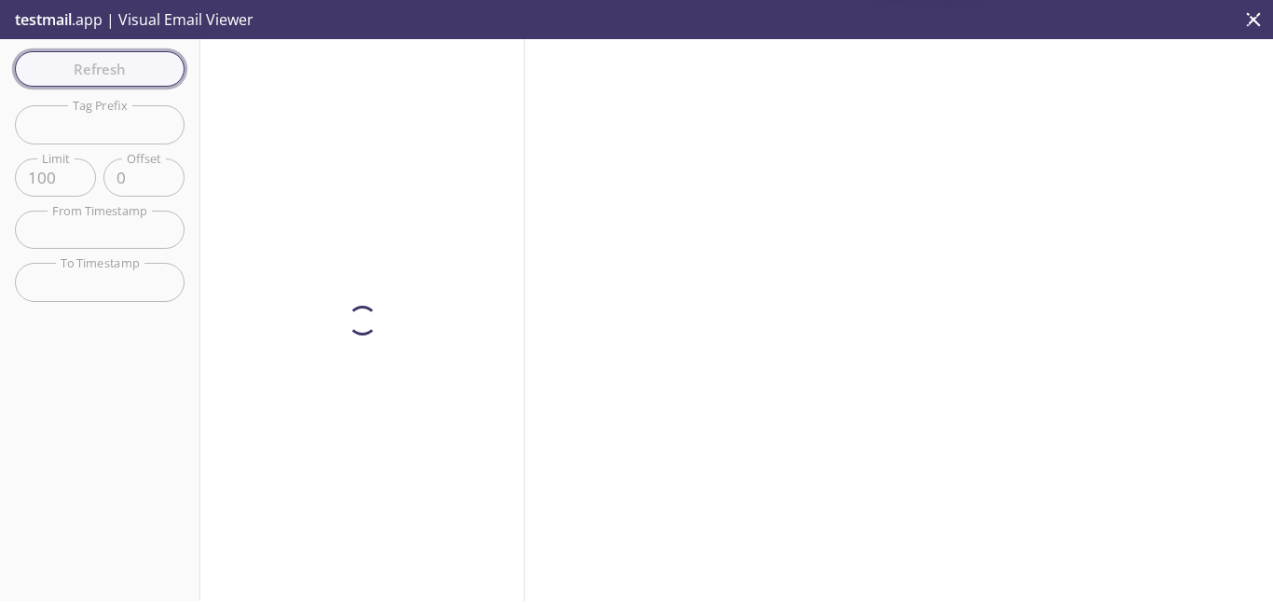
click at [144, 64] on span "Refresh" at bounding box center [100, 69] width 140 height 24
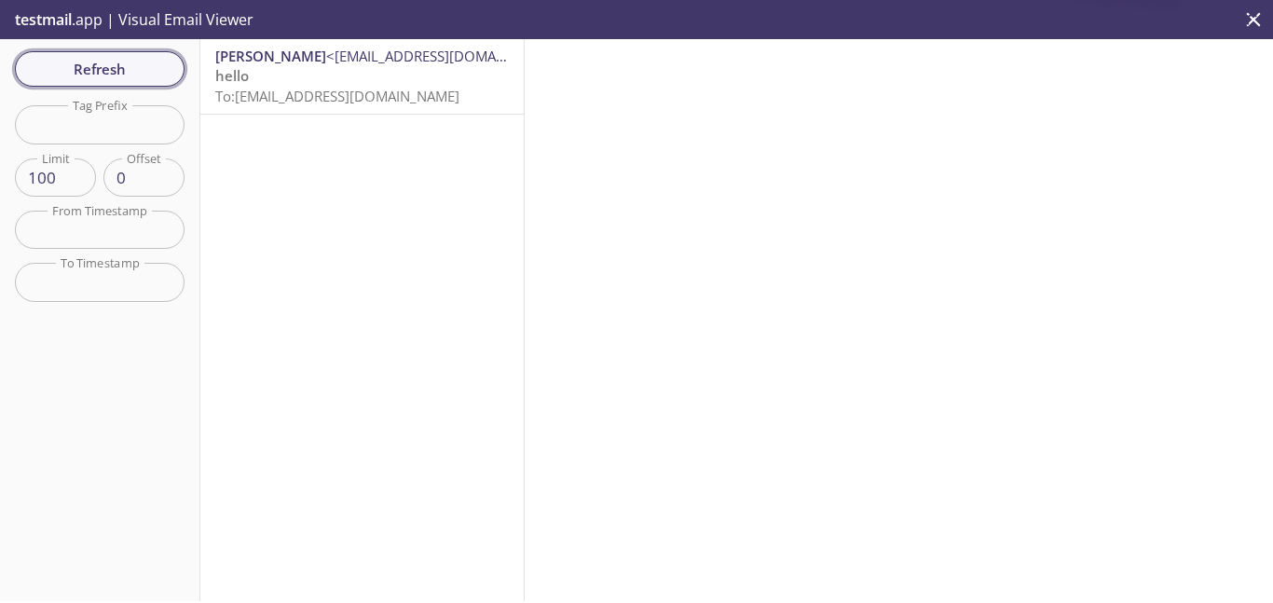
click at [144, 64] on span "Refresh" at bounding box center [100, 69] width 140 height 24
click at [154, 78] on span "Refresh" at bounding box center [100, 69] width 140 height 24
click at [154, 83] on button "Refresh" at bounding box center [100, 68] width 170 height 35
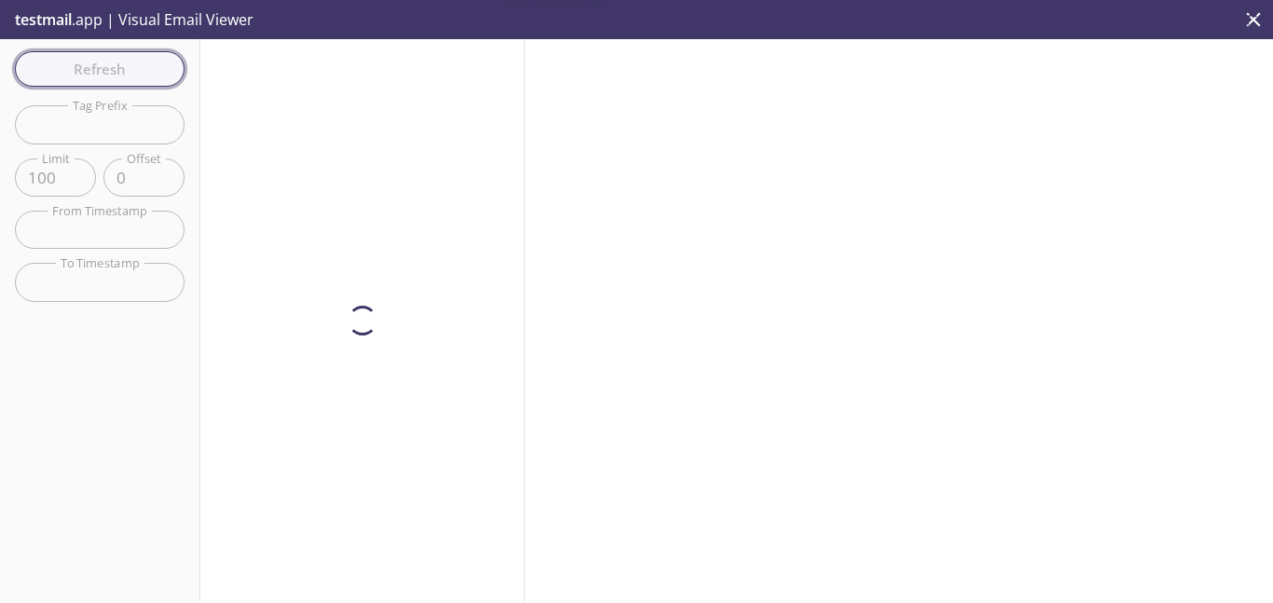
click at [153, 79] on span "Refresh" at bounding box center [100, 69] width 140 height 24
click at [153, 79] on div "Refresh Filters Tag Prefix Tag Prefix Limit 100 Limit Offset 0 Offset From Time…" at bounding box center [100, 320] width 200 height 562
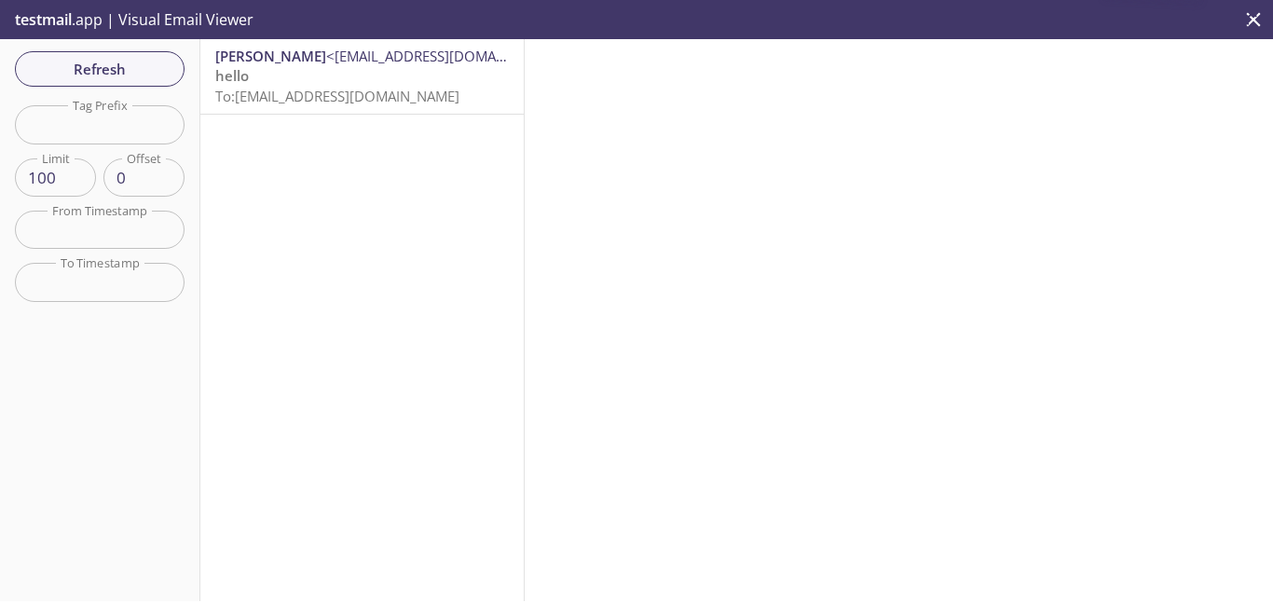
click at [153, 79] on span "Refresh" at bounding box center [100, 69] width 140 height 24
click at [144, 75] on span "Refresh" at bounding box center [100, 69] width 140 height 24
click at [144, 59] on span "Refresh" at bounding box center [100, 69] width 140 height 24
click at [144, 60] on span "Refresh" at bounding box center [100, 69] width 140 height 24
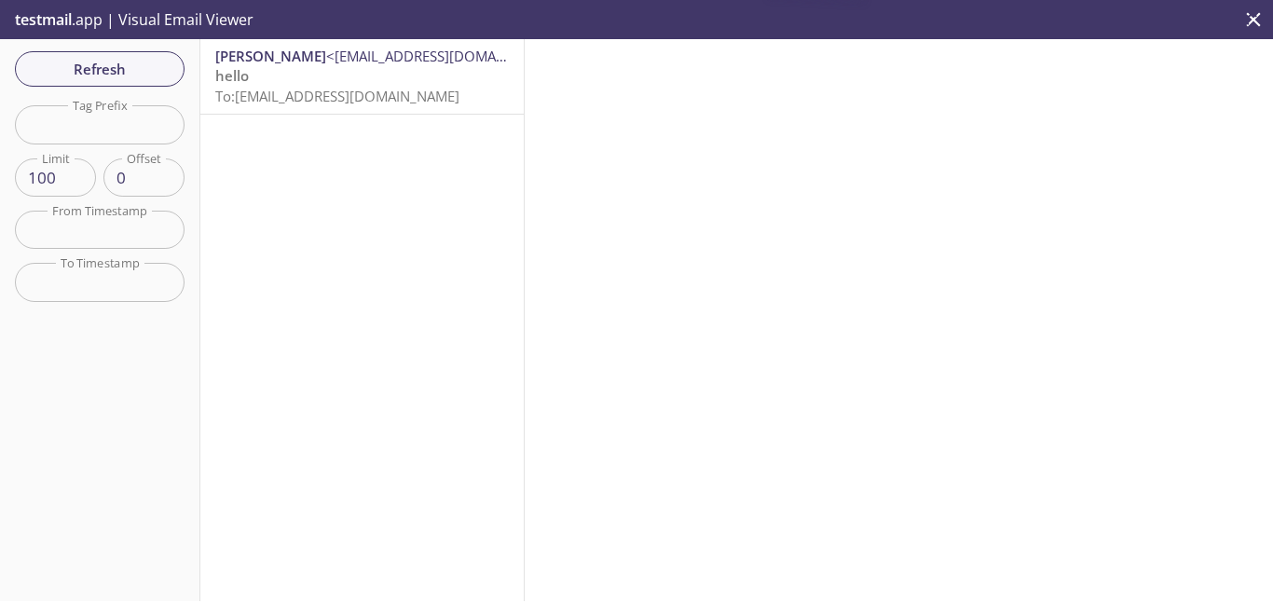
click at [144, 59] on span "Refresh" at bounding box center [100, 69] width 140 height 24
click at [146, 67] on span "Refresh" at bounding box center [100, 69] width 140 height 24
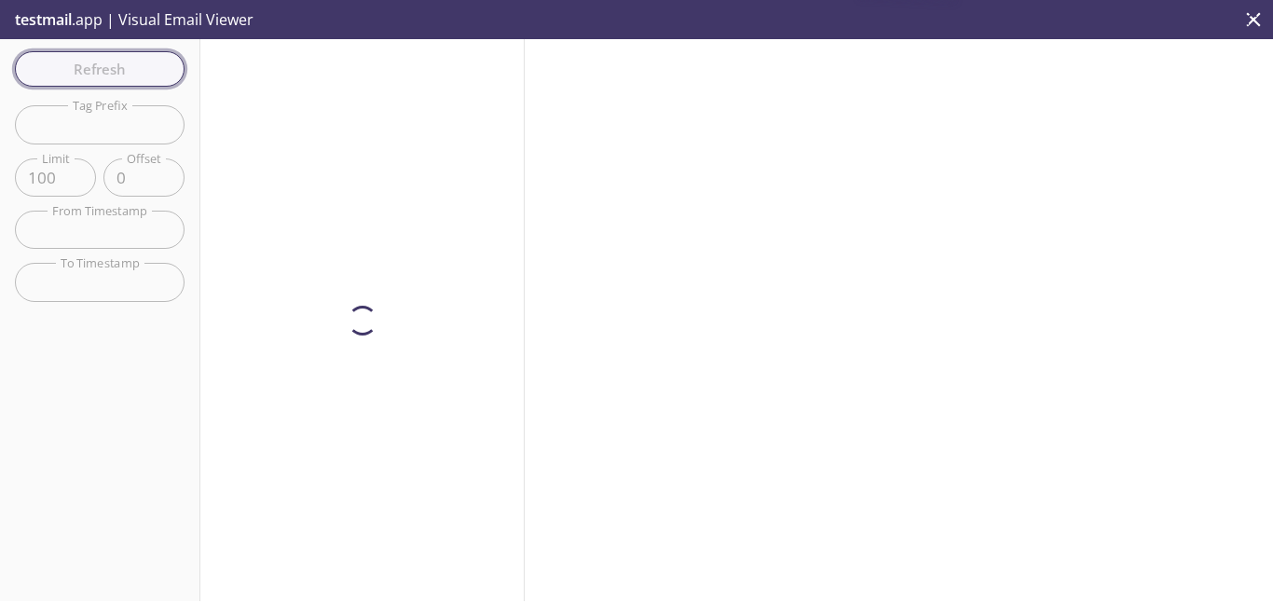
click at [151, 70] on div "Refresh Filters Tag Prefix Tag Prefix Limit 100 Limit Offset 0 Offset From Time…" at bounding box center [100, 320] width 200 height 562
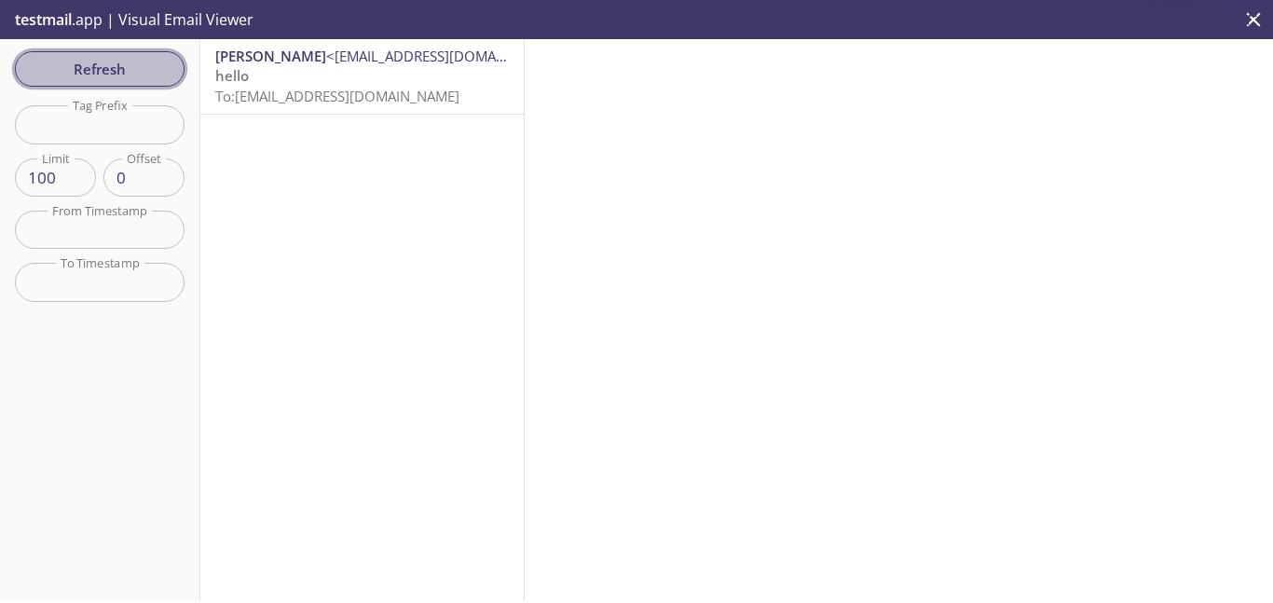
click at [153, 71] on span "Refresh" at bounding box center [100, 69] width 140 height 24
click at [156, 73] on span "Refresh" at bounding box center [100, 69] width 140 height 24
click at [157, 73] on span "Refresh" at bounding box center [100, 69] width 140 height 24
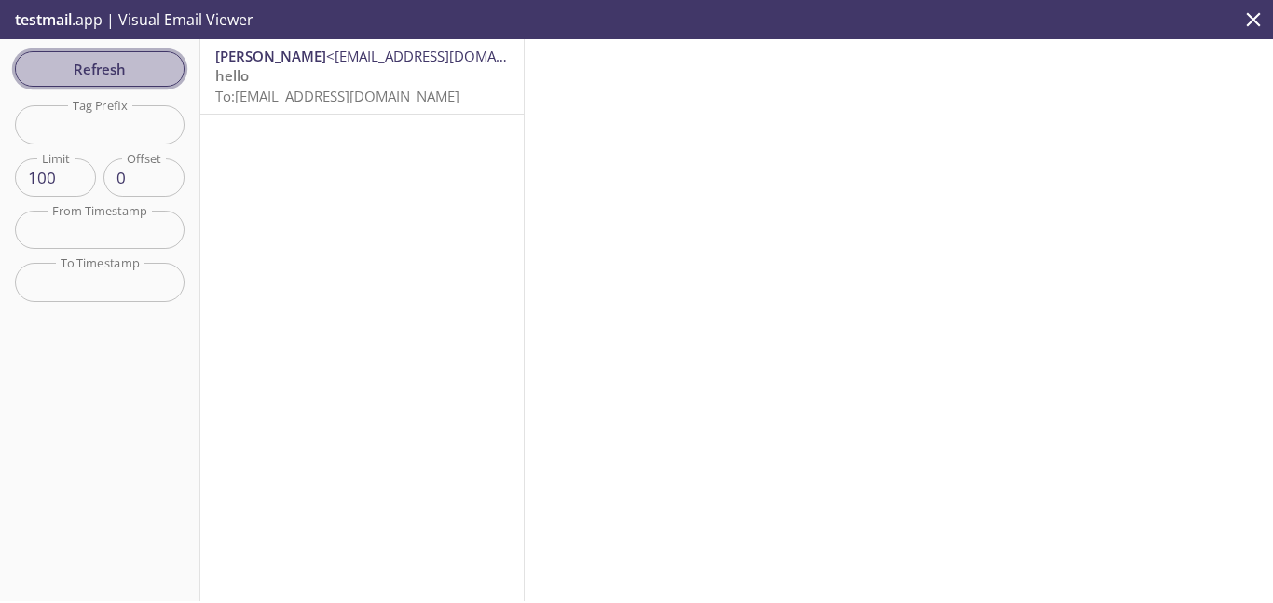
click at [103, 66] on span "Refresh" at bounding box center [100, 69] width 140 height 24
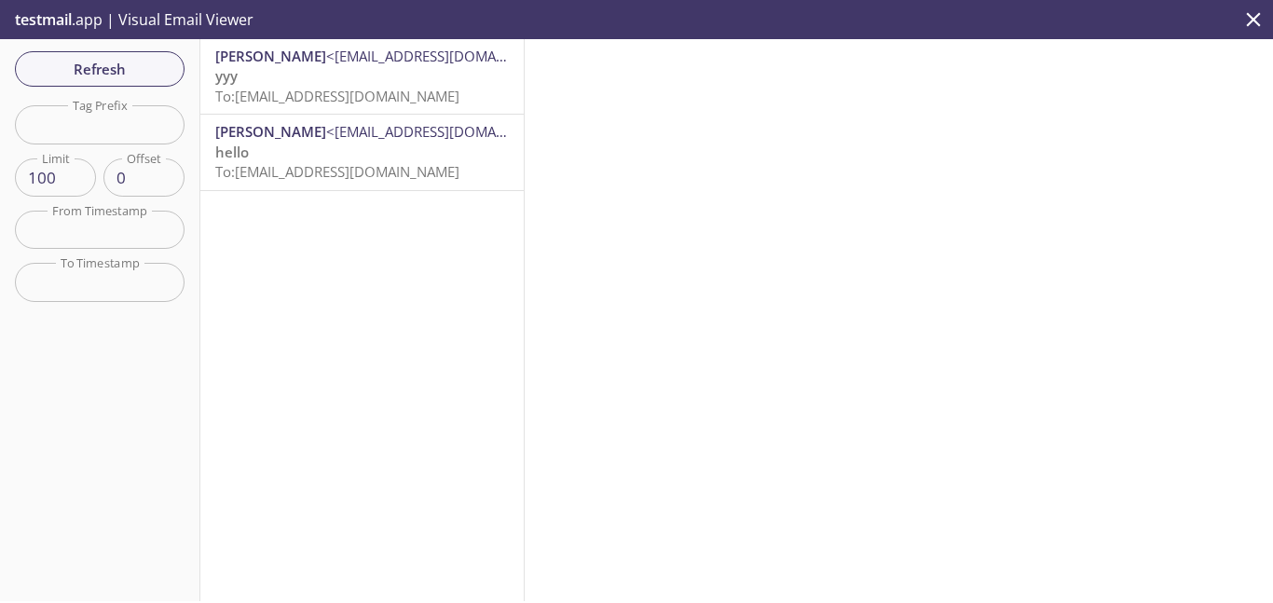
click at [104, 64] on span "Refresh" at bounding box center [100, 69] width 140 height 24
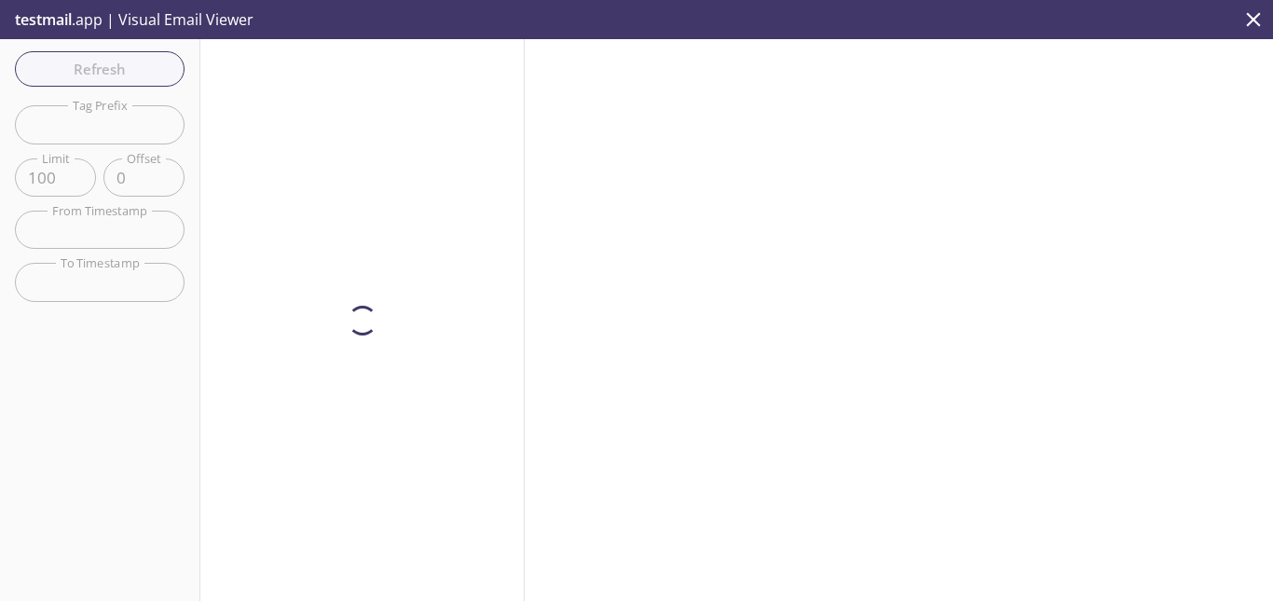
click at [104, 64] on span "Refresh" at bounding box center [100, 69] width 140 height 24
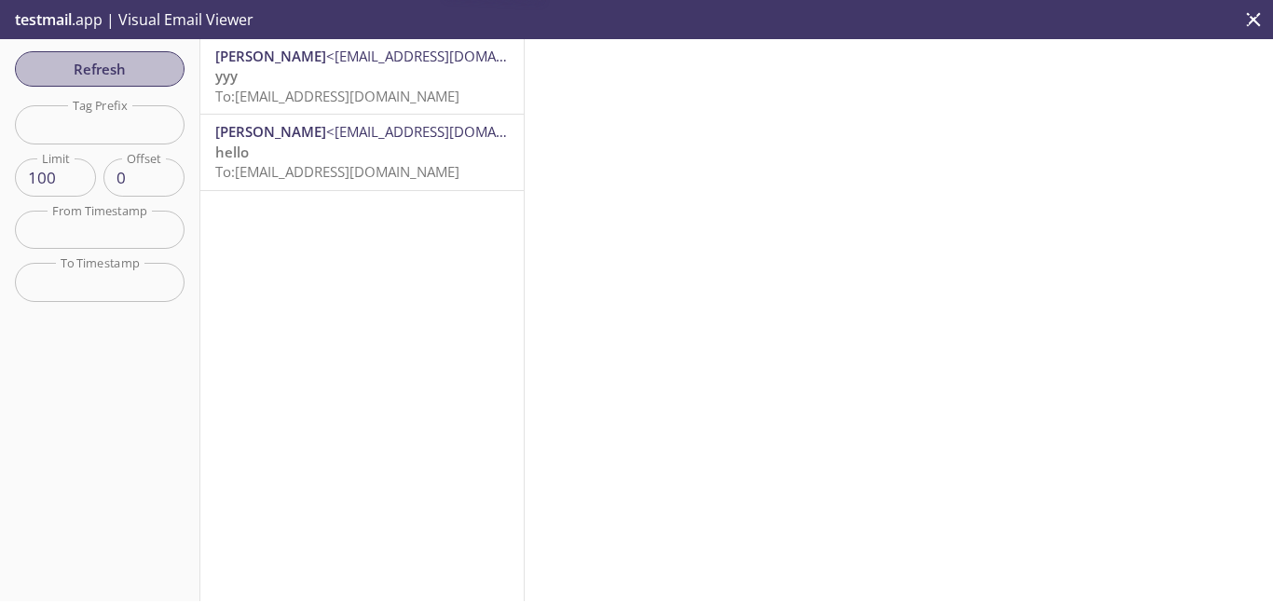
click at [104, 64] on span "Refresh" at bounding box center [100, 69] width 140 height 24
click at [151, 62] on span "Refresh" at bounding box center [100, 69] width 140 height 24
click at [150, 62] on span "Refresh" at bounding box center [100, 69] width 140 height 24
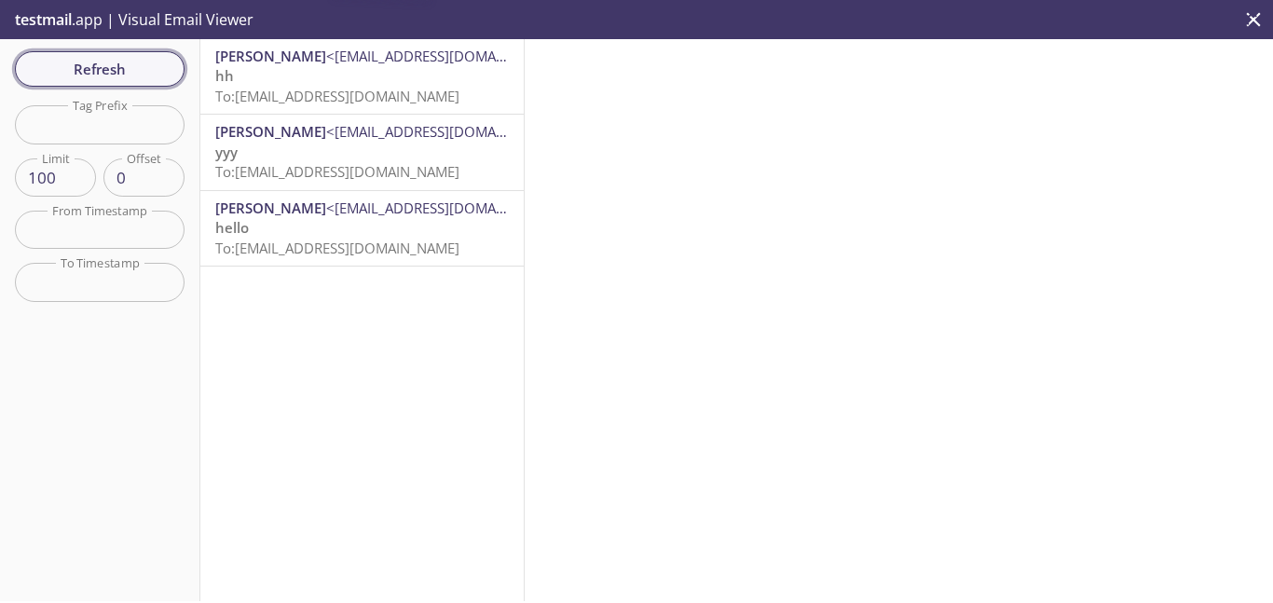
click at [98, 65] on span "Refresh" at bounding box center [100, 69] width 140 height 24
click at [103, 60] on span "Refresh" at bounding box center [100, 69] width 140 height 24
click at [135, 75] on span "Refresh" at bounding box center [100, 69] width 140 height 24
click at [138, 75] on span "Refresh" at bounding box center [100, 69] width 140 height 24
click at [142, 78] on span "Refresh" at bounding box center [100, 69] width 140 height 24
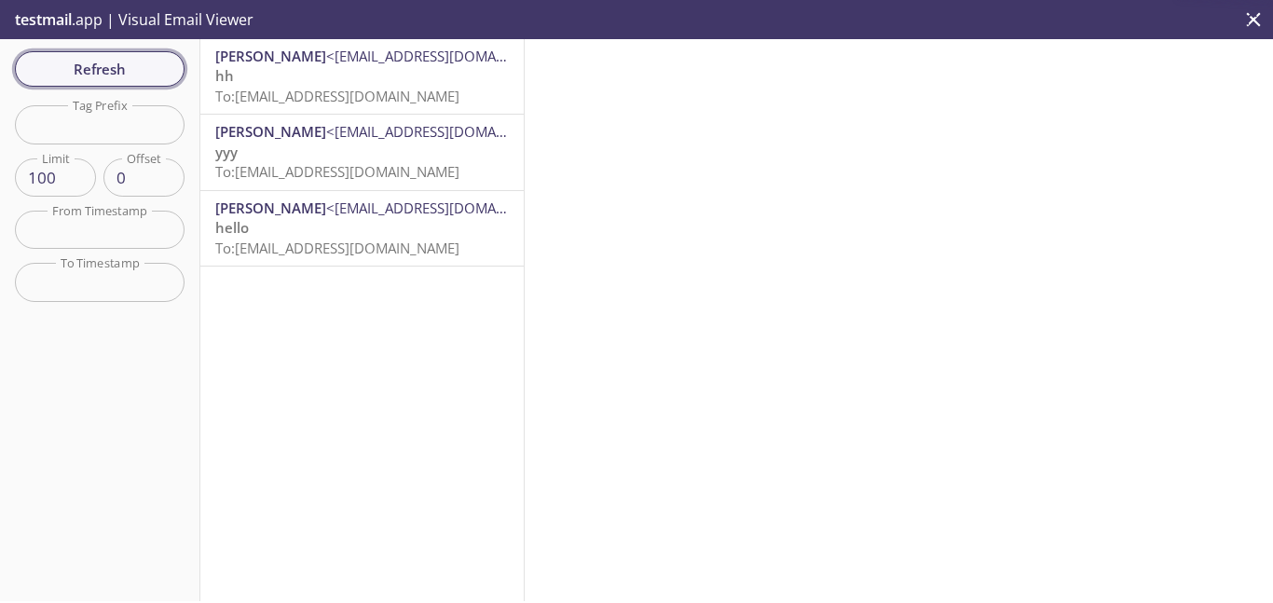
click at [149, 84] on button "Refresh" at bounding box center [100, 68] width 170 height 35
click at [129, 72] on span "Refresh" at bounding box center [100, 69] width 140 height 24
click at [126, 72] on span "Refresh" at bounding box center [100, 69] width 140 height 24
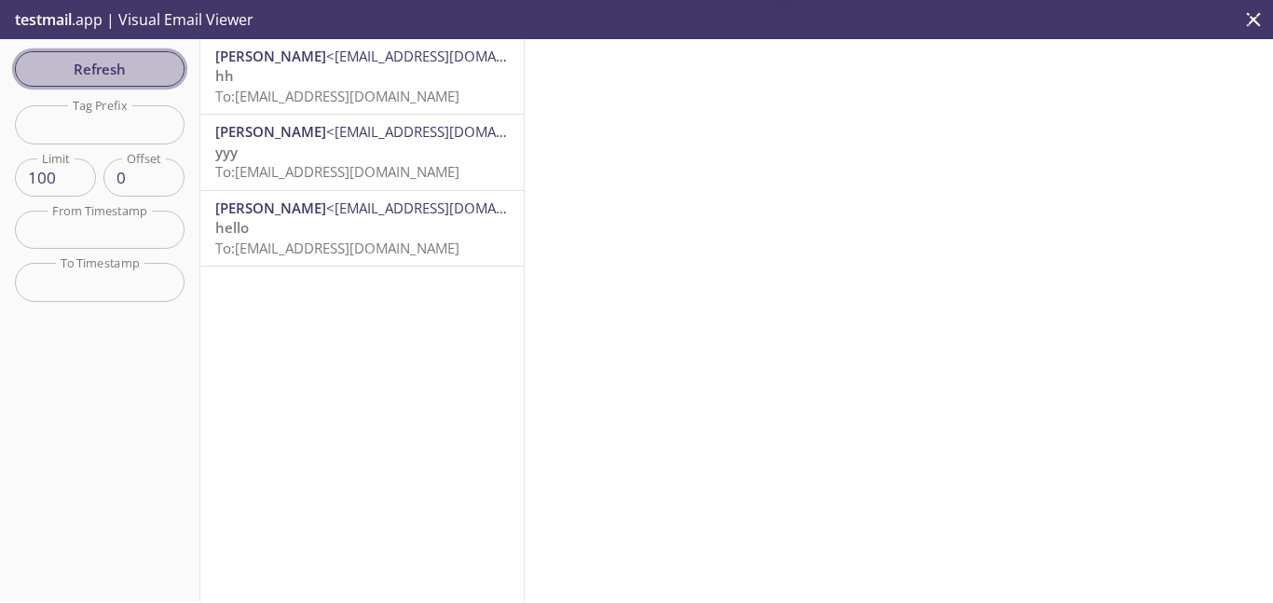
click at [126, 72] on span "Refresh" at bounding box center [100, 69] width 140 height 24
click at [128, 72] on span "Refresh" at bounding box center [100, 69] width 140 height 24
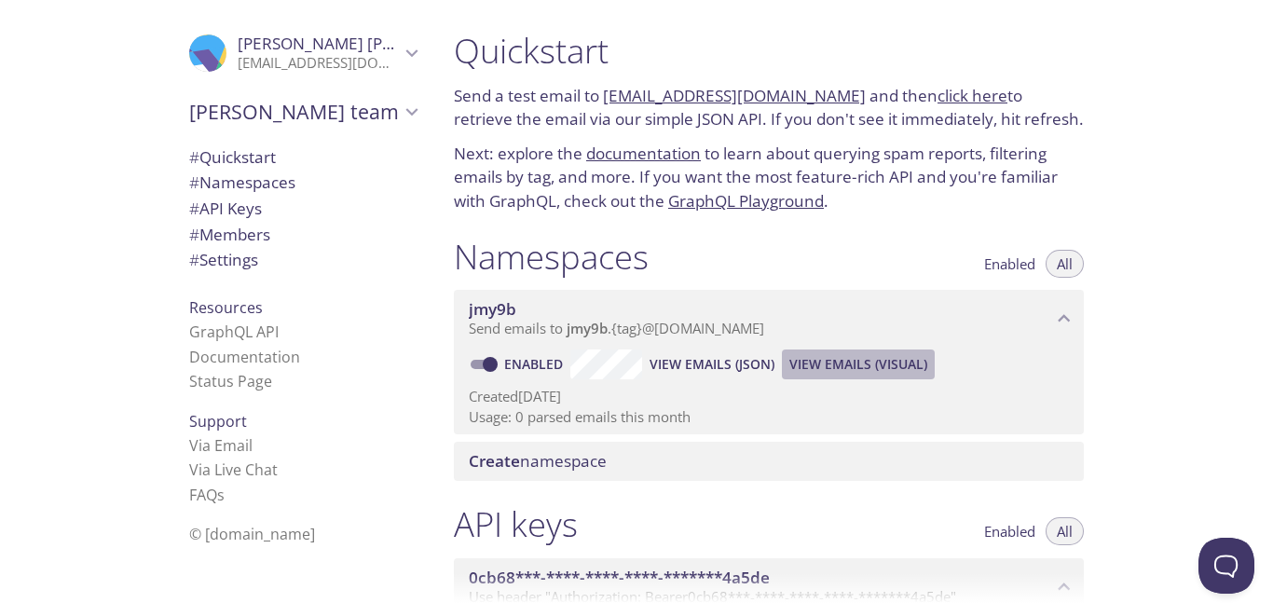
click at [838, 361] on span "View Emails (Visual)" at bounding box center [858, 364] width 138 height 22
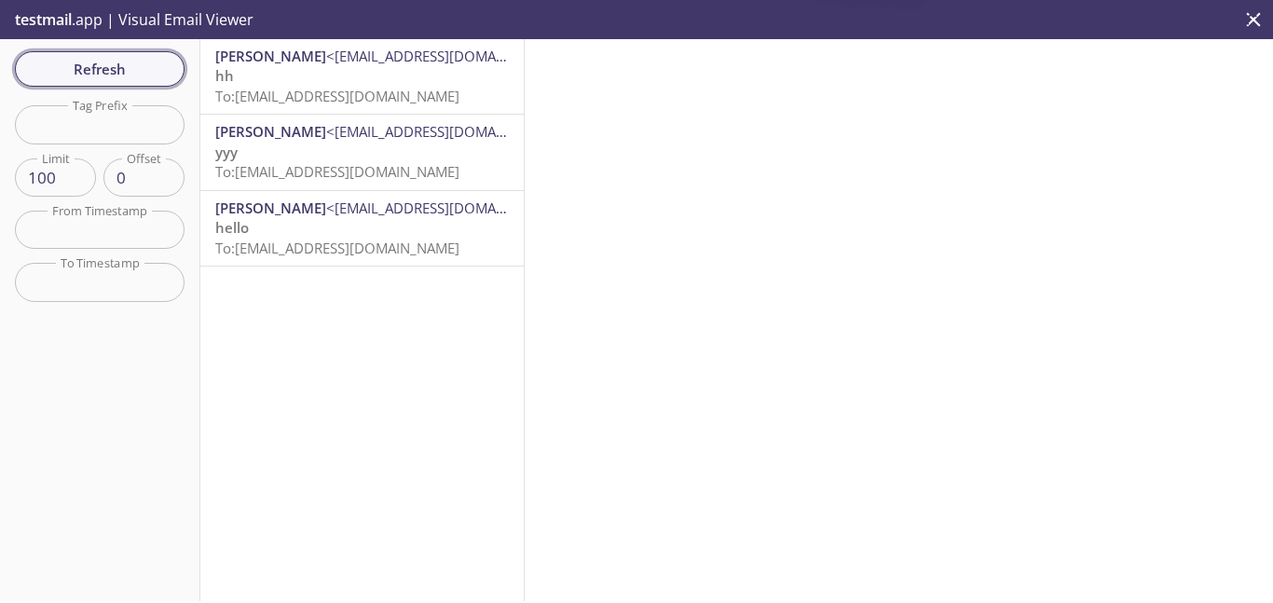
click at [155, 64] on span "Refresh" at bounding box center [100, 69] width 140 height 24
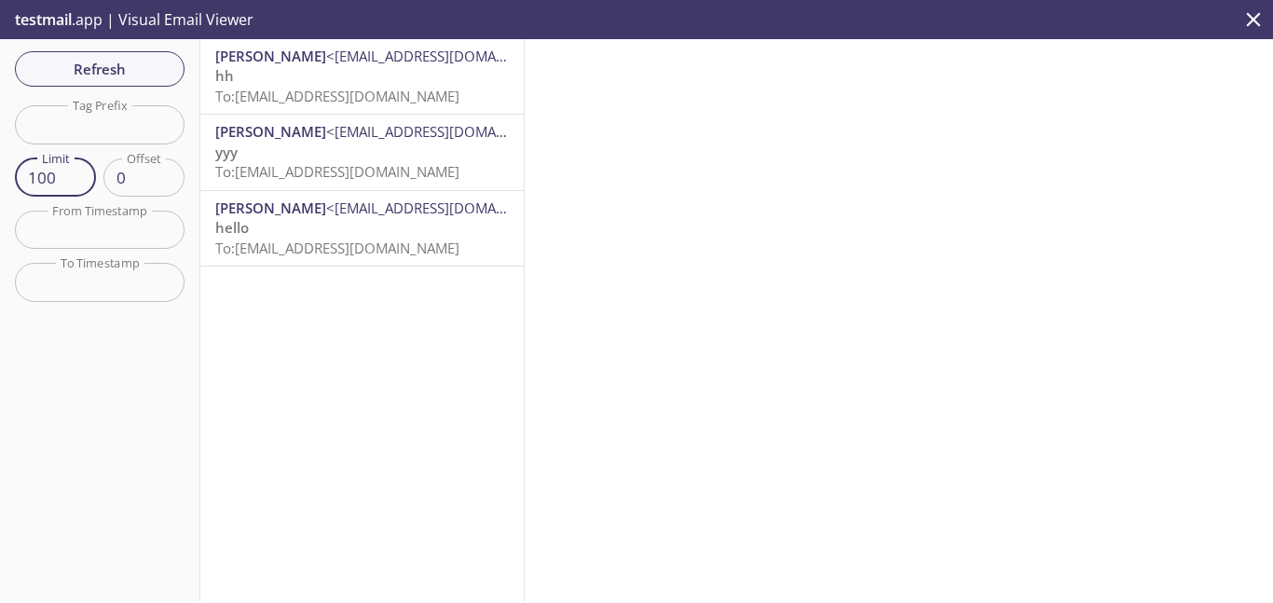
click at [67, 174] on input "100" at bounding box center [55, 177] width 81 height 38
click at [75, 171] on input "101" at bounding box center [55, 177] width 81 height 38
click at [75, 171] on input "102" at bounding box center [55, 177] width 81 height 38
click at [109, 337] on span "Reset" at bounding box center [100, 337] width 38 height 24
type input "100"
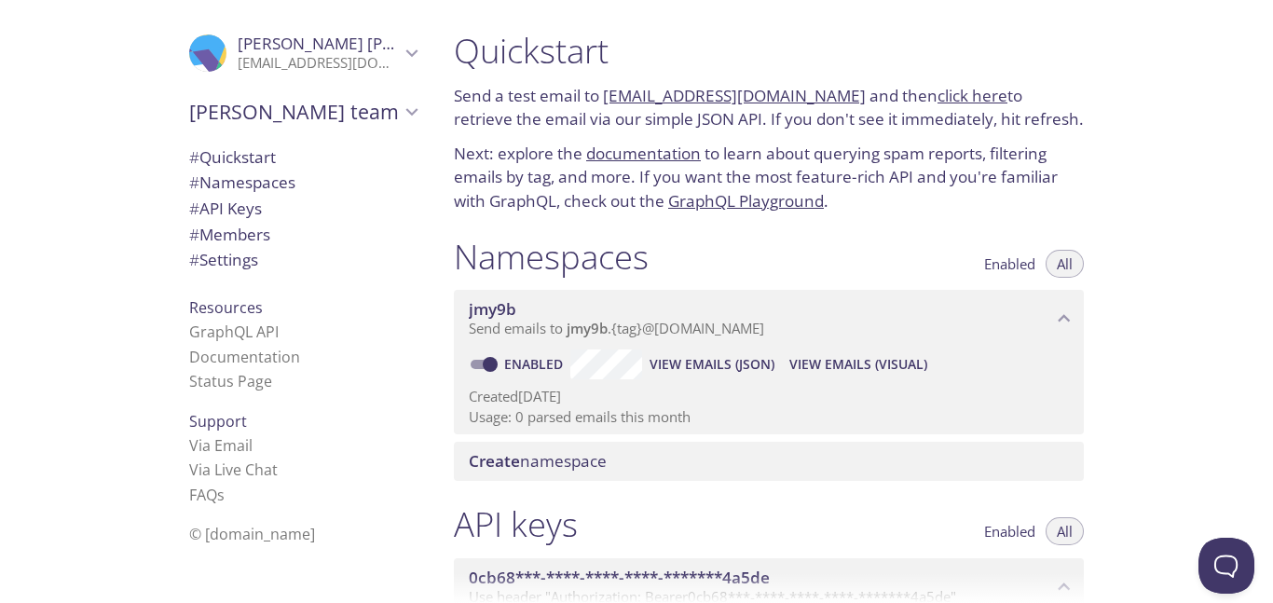
click at [726, 368] on span "View Emails (JSON)" at bounding box center [712, 364] width 125 height 22
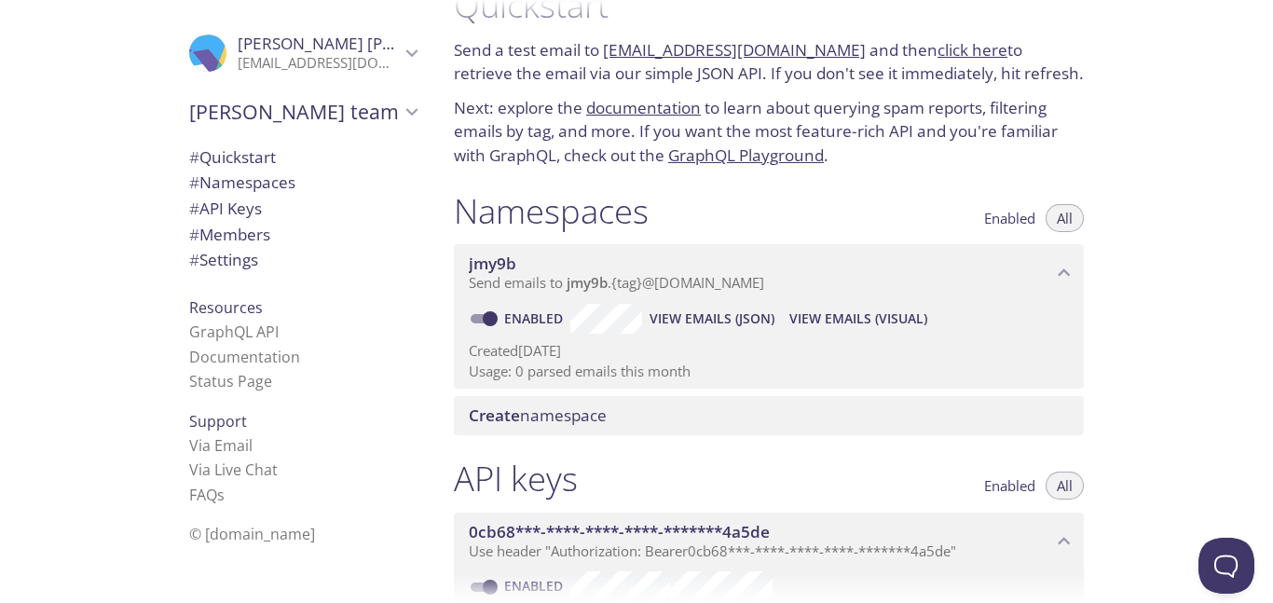
scroll to position [57, 0]
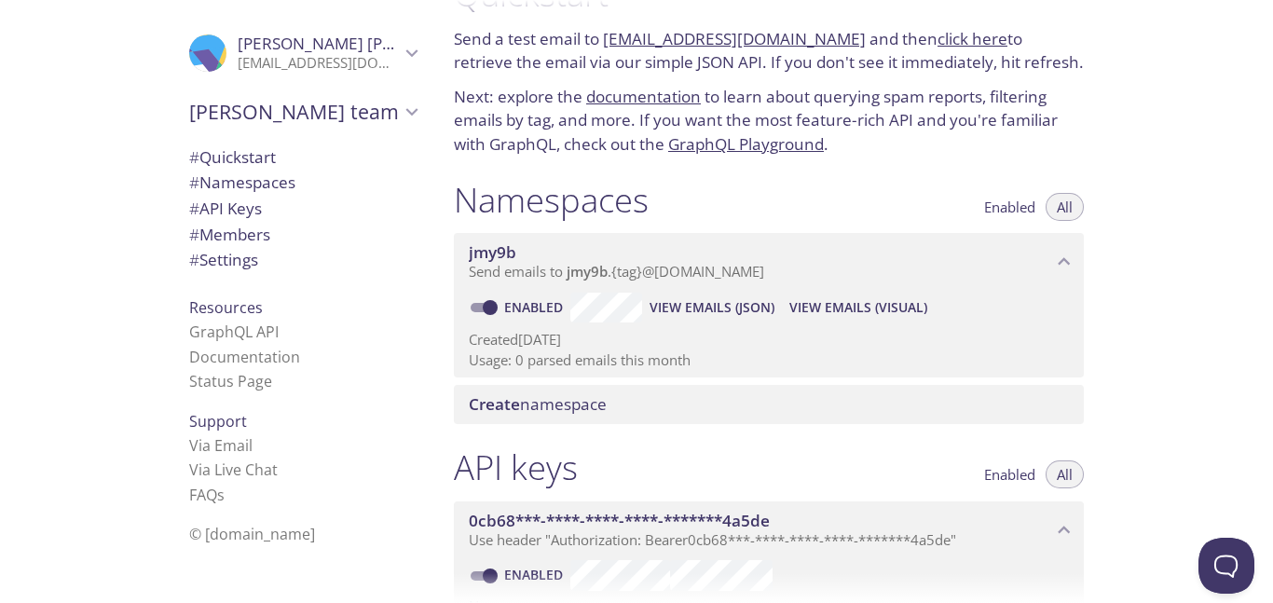
click at [258, 258] on span "# Settings" at bounding box center [223, 259] width 69 height 21
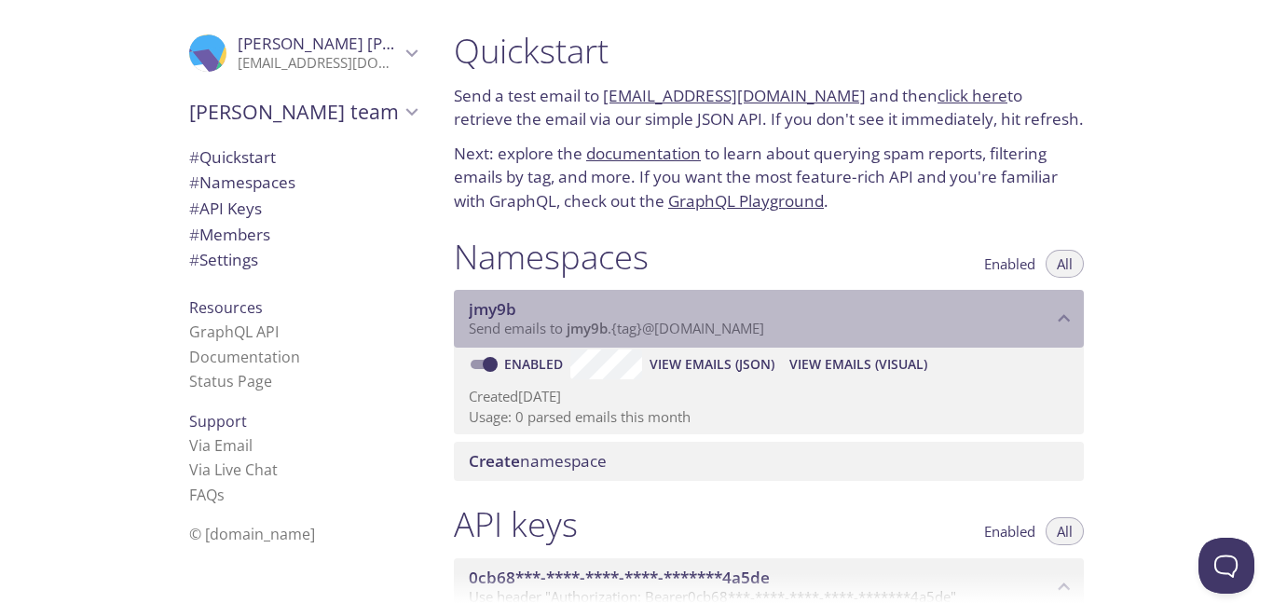
click at [1034, 320] on p "Send emails to jmy9b . {tag} @[DOMAIN_NAME]" at bounding box center [760, 329] width 583 height 19
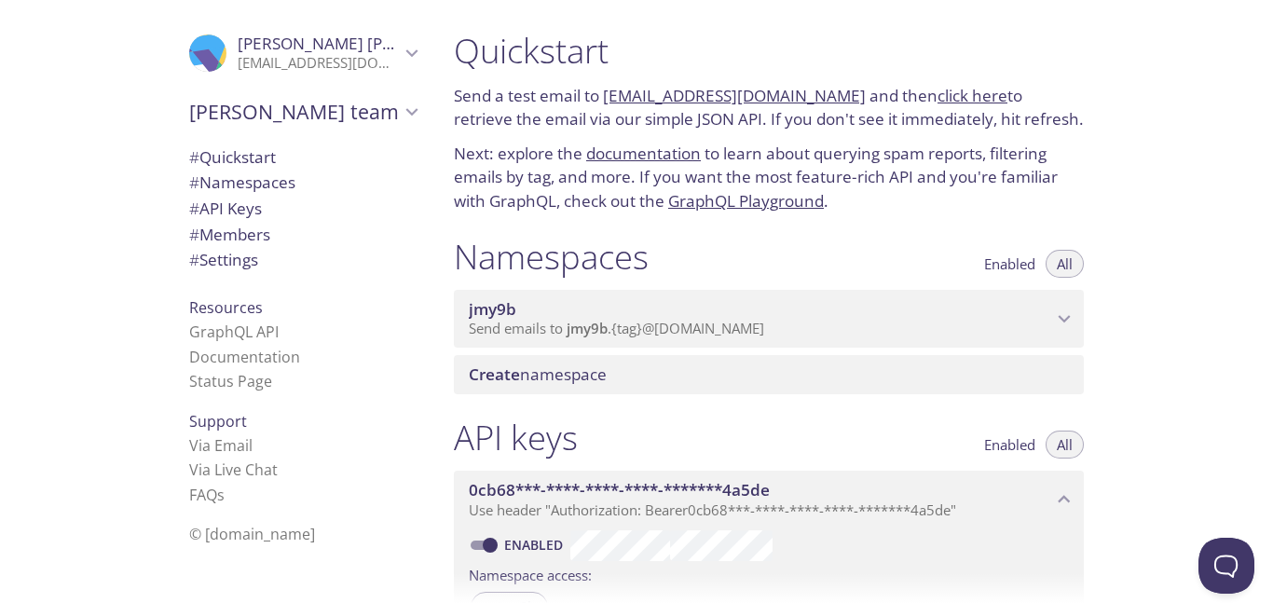
click at [1034, 320] on p "Send emails to jmy9b . {tag} @[DOMAIN_NAME]" at bounding box center [760, 329] width 583 height 19
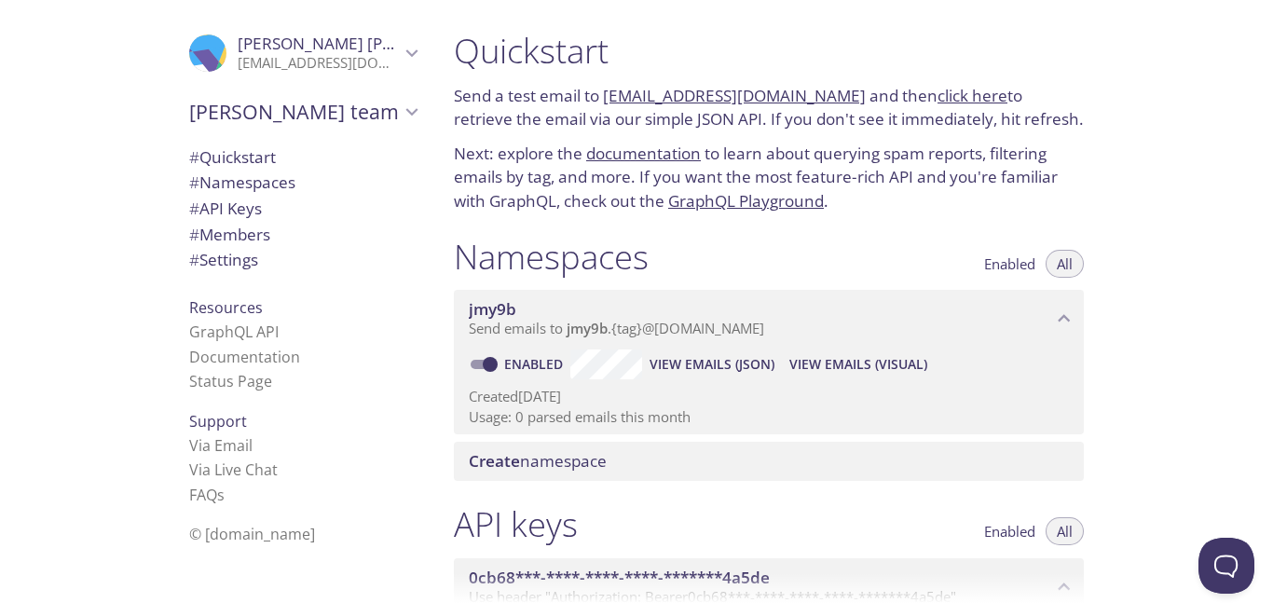
click at [600, 407] on p "Usage: 0 parsed emails this month" at bounding box center [769, 417] width 600 height 20
click at [593, 418] on p "Usage: 0 parsed emails this month" at bounding box center [769, 417] width 600 height 20
drag, startPoint x: 593, startPoint y: 418, endPoint x: 826, endPoint y: 365, distance: 238.8
click at [631, 420] on p "Usage: 0 parsed emails this month" at bounding box center [769, 417] width 600 height 20
click at [1017, 264] on span "Enabled" at bounding box center [1009, 264] width 51 height 0
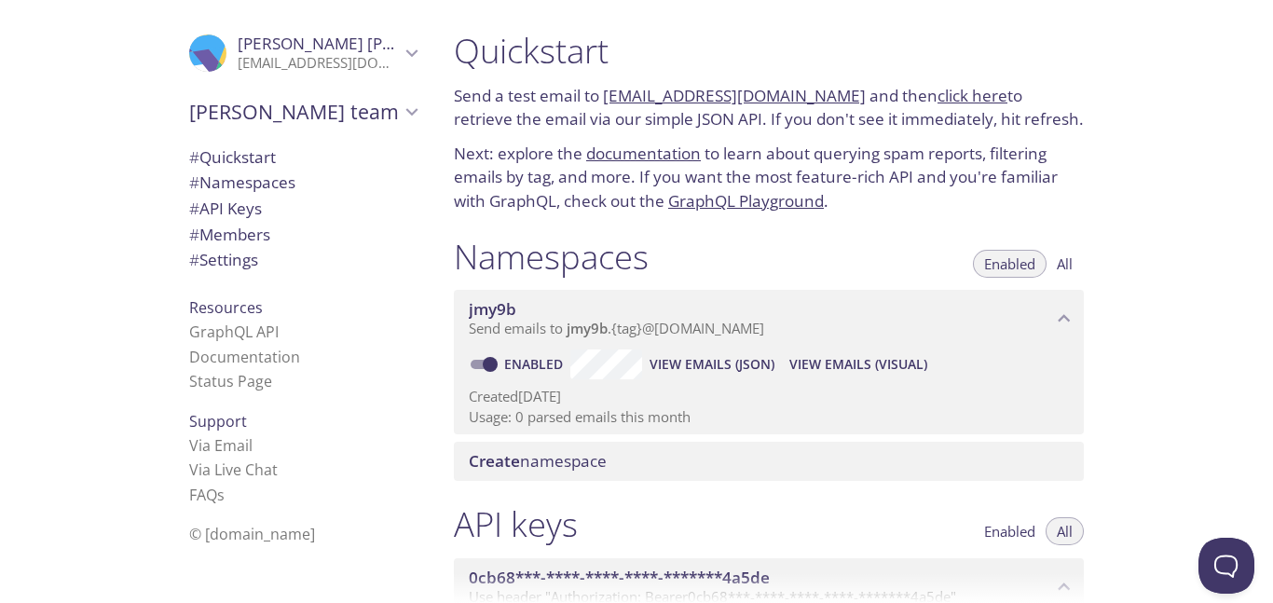
click at [1062, 273] on button "All" at bounding box center [1065, 264] width 38 height 28
click at [972, 98] on link "click here" at bounding box center [973, 95] width 70 height 21
click at [638, 163] on link "documentation" at bounding box center [643, 153] width 115 height 21
click at [740, 204] on link "GraphQL Playground" at bounding box center [746, 200] width 156 height 21
click at [703, 373] on span "View Emails (JSON)" at bounding box center [712, 364] width 125 height 22
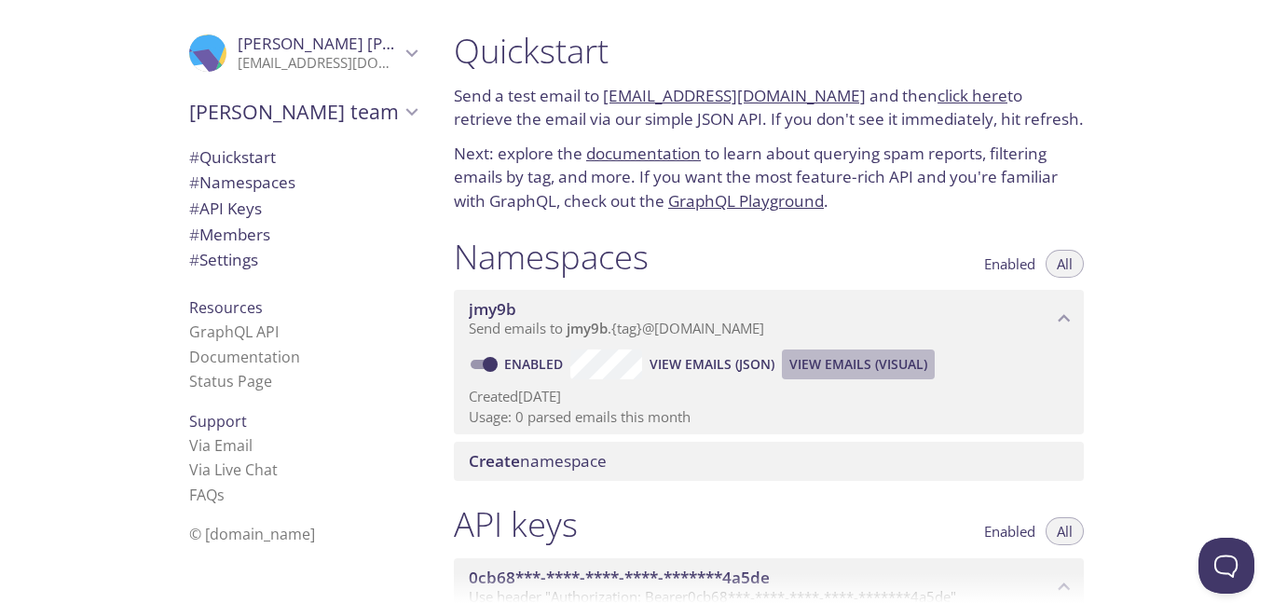
click at [848, 367] on span "View Emails (Visual)" at bounding box center [858, 364] width 138 height 22
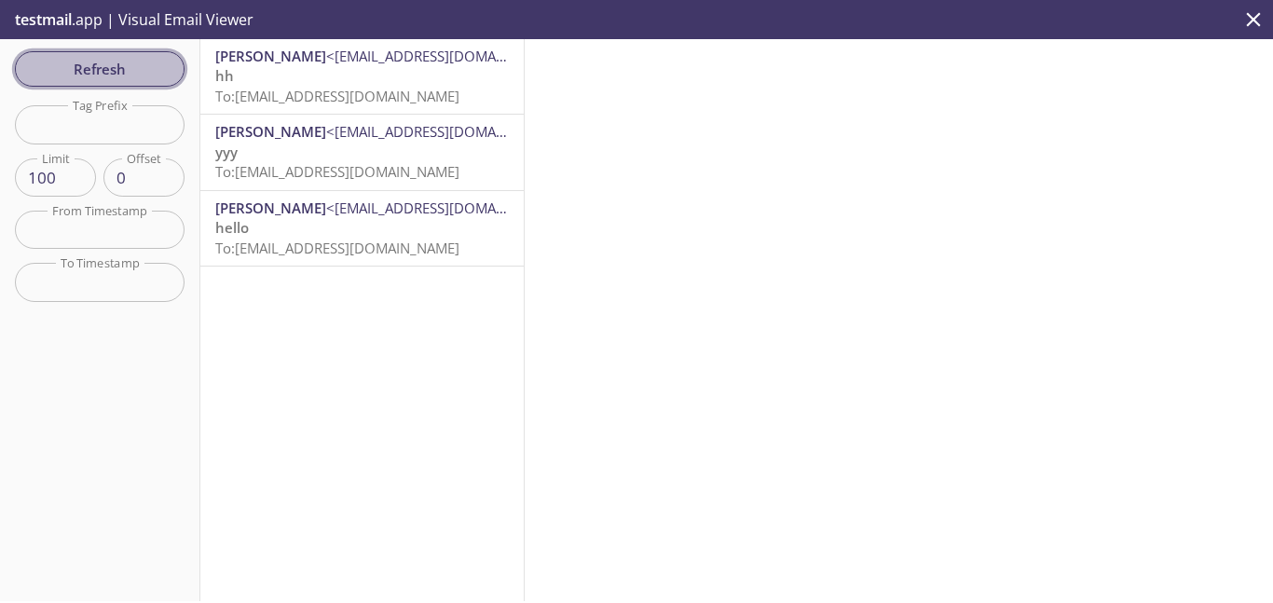
click at [114, 65] on span "Refresh" at bounding box center [100, 69] width 140 height 24
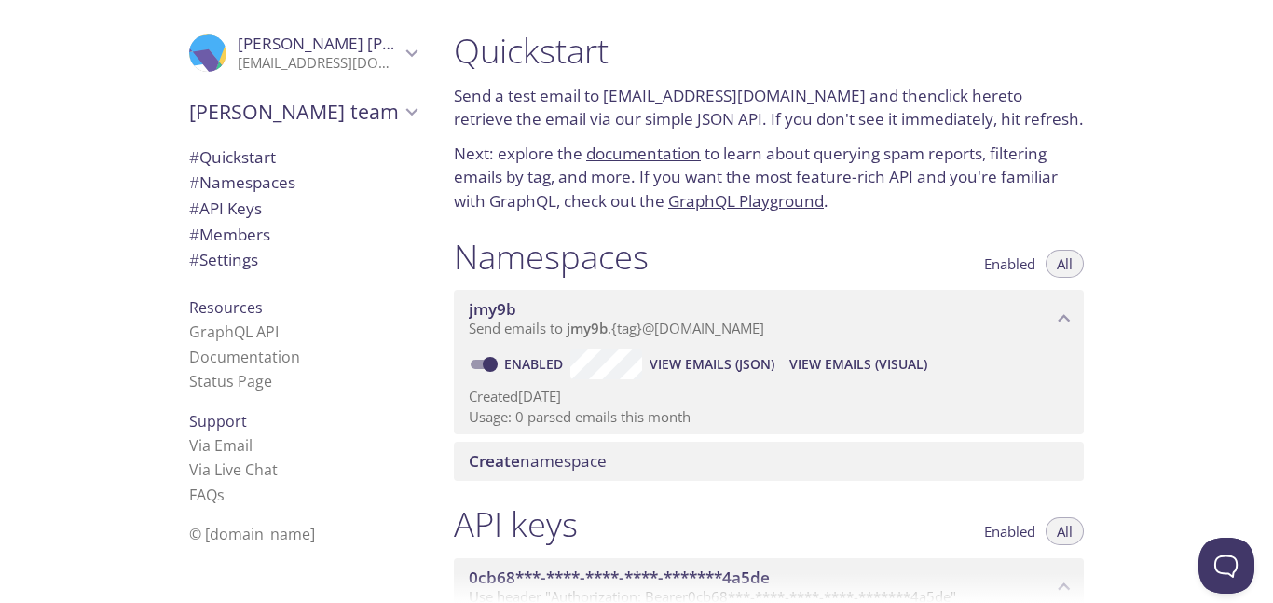
click at [648, 153] on link "documentation" at bounding box center [643, 153] width 115 height 21
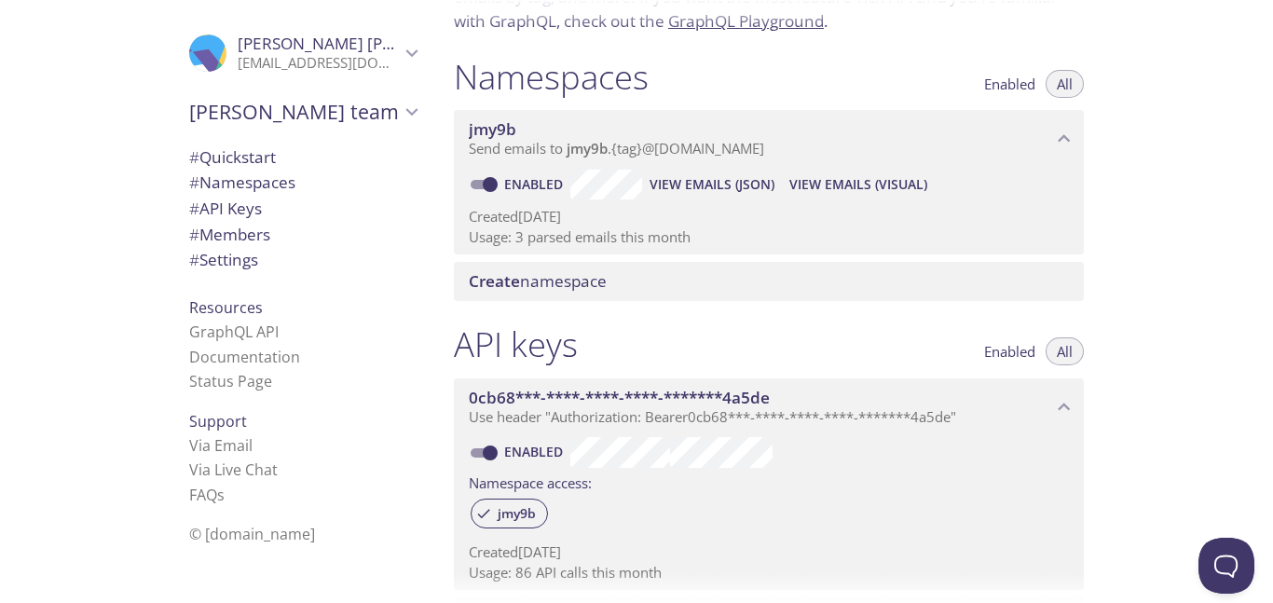
scroll to position [208, 0]
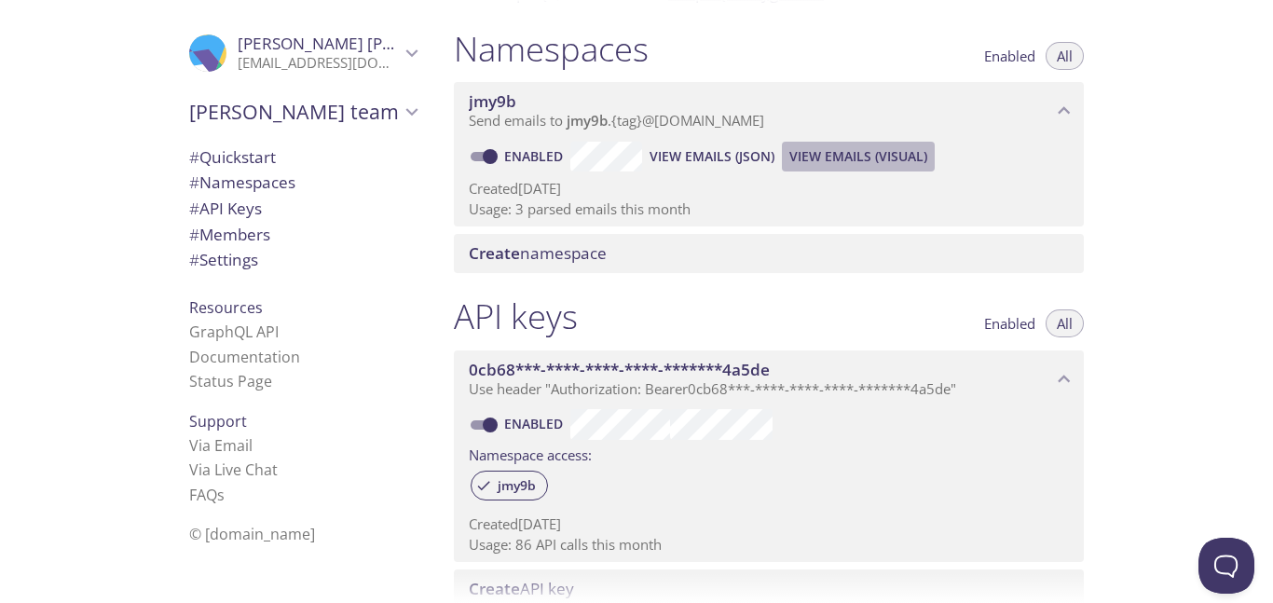
click at [825, 152] on span "View Emails (Visual)" at bounding box center [858, 156] width 138 height 22
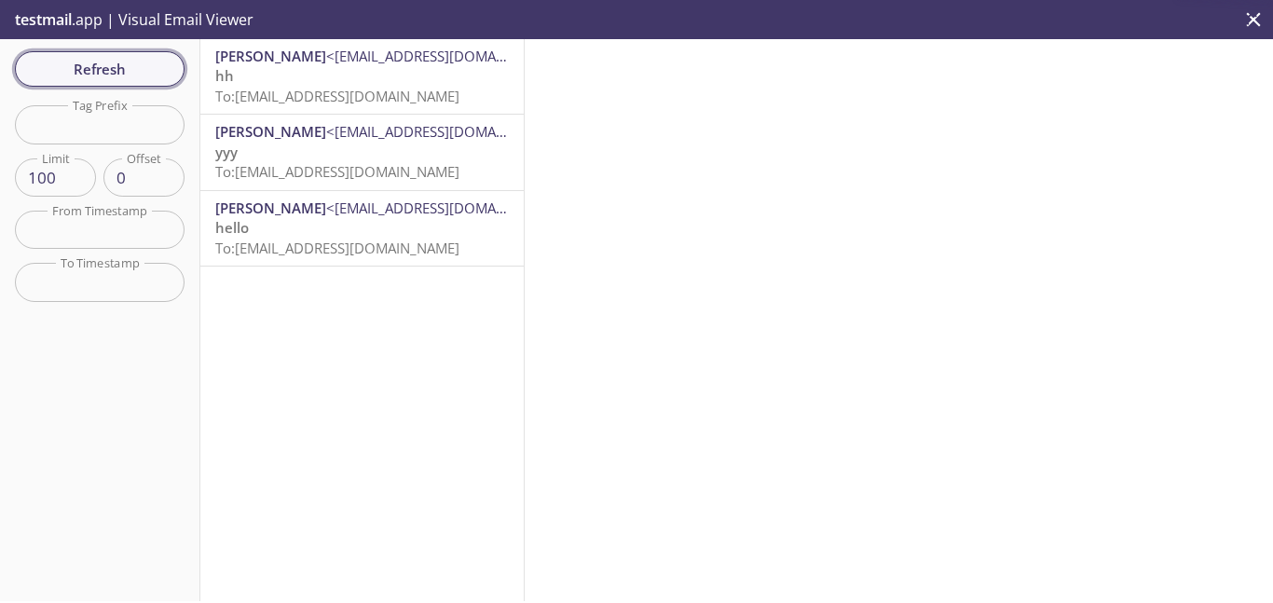
click at [143, 68] on span "Refresh" at bounding box center [100, 69] width 140 height 24
click at [117, 65] on span "Refresh" at bounding box center [100, 69] width 140 height 24
